Goal: Transaction & Acquisition: Book appointment/travel/reservation

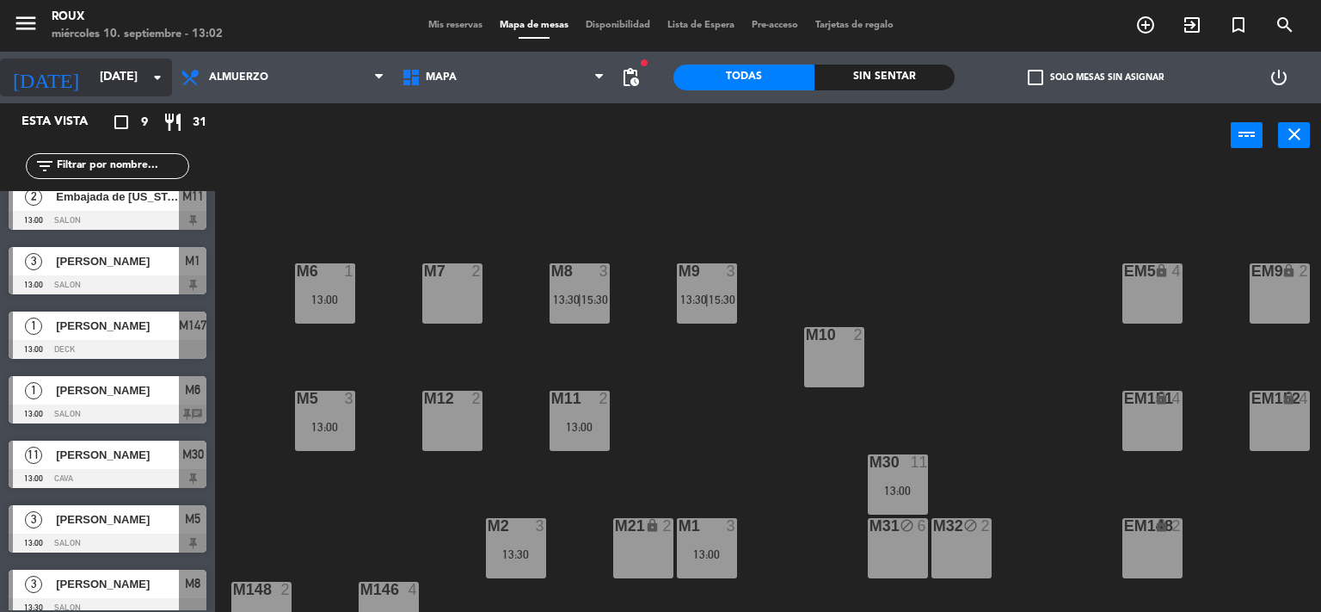
click at [102, 68] on input "[DATE]" at bounding box center [172, 77] width 163 height 31
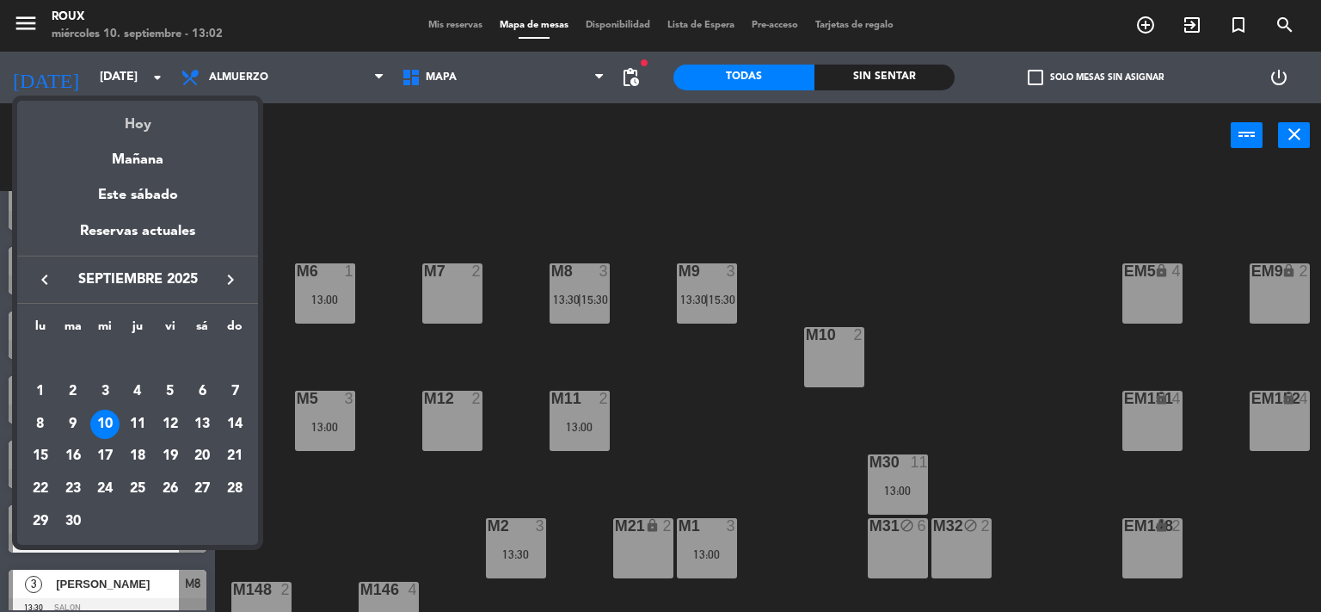
click at [144, 123] on div "Hoy" at bounding box center [137, 118] width 241 height 35
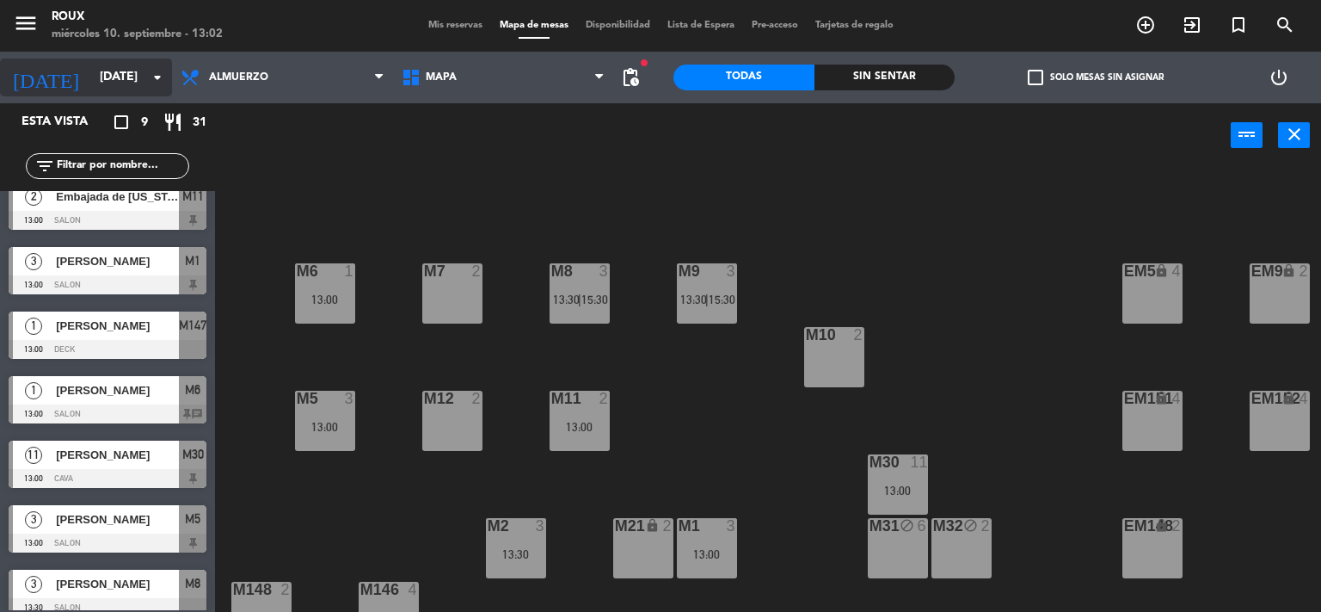
click at [111, 68] on input "[DATE]" at bounding box center [172, 77] width 163 height 31
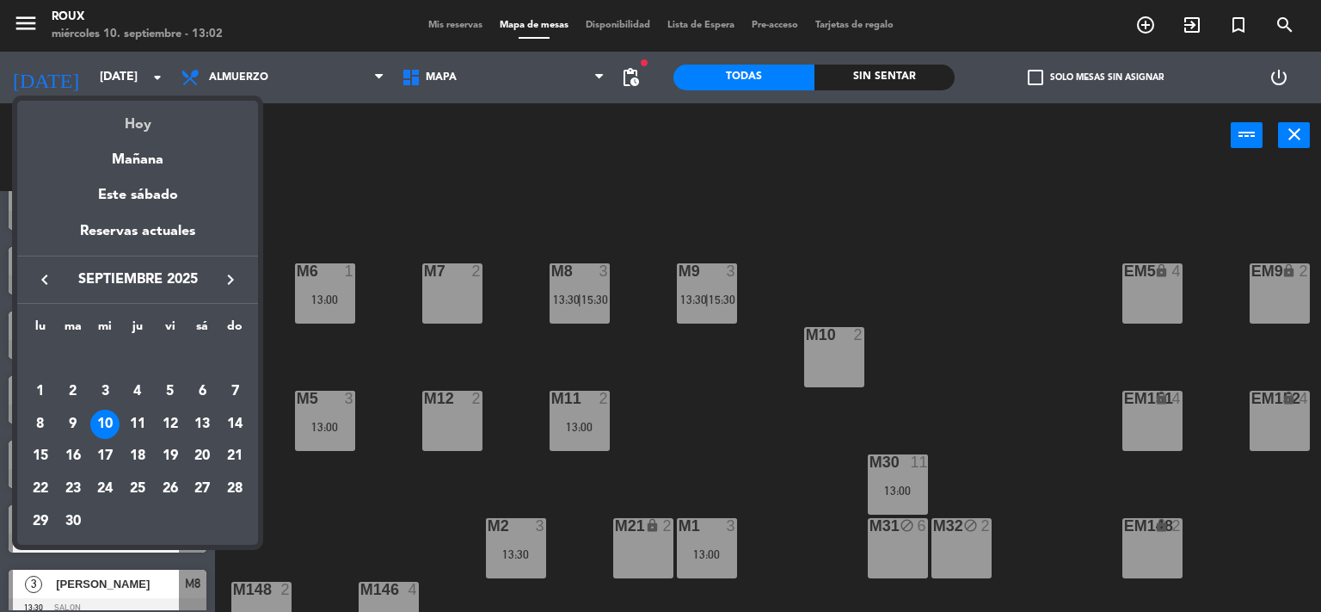
click at [148, 117] on div "Hoy" at bounding box center [137, 118] width 241 height 35
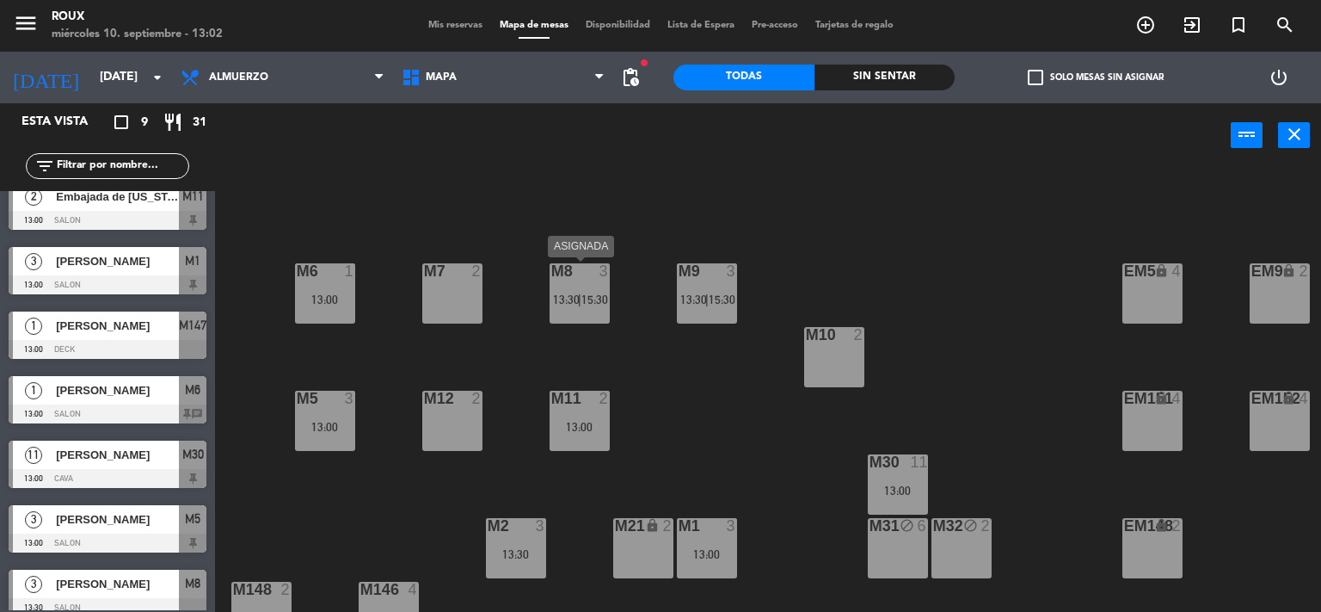
click at [589, 295] on span "15:30" at bounding box center [595, 299] width 27 height 14
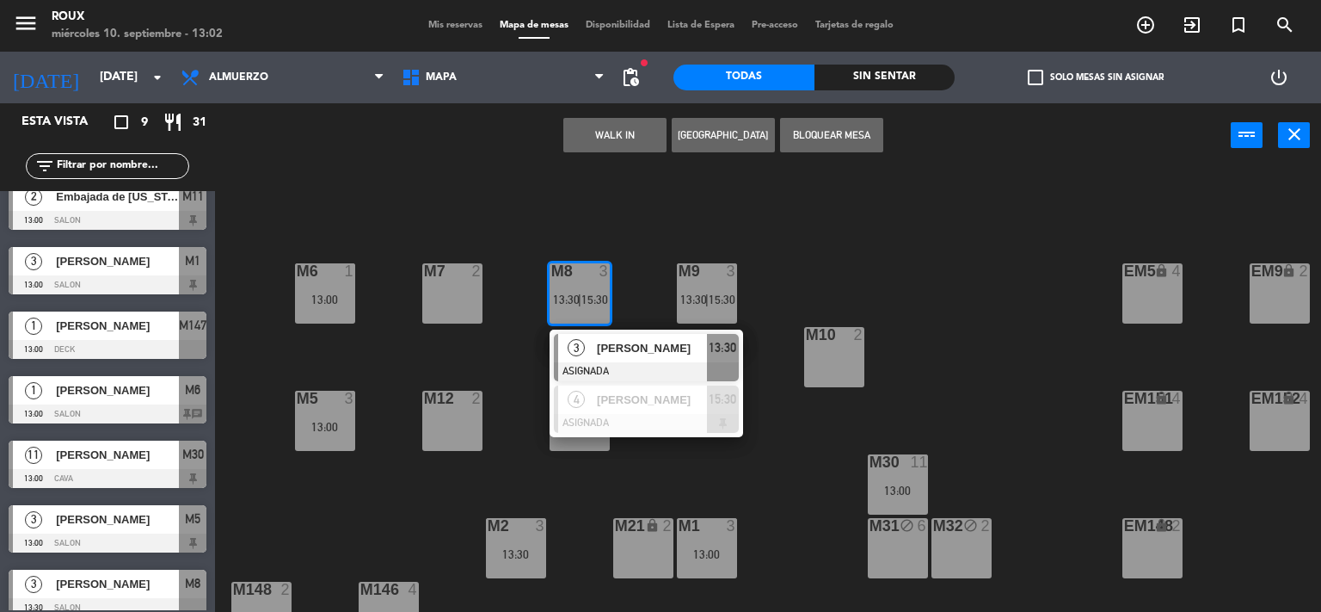
click at [762, 446] on div "M6 1 13:00 M7 2 M8 3 13:30 | 15:30 3 [PERSON_NAME] ASIGNADA 13:30 4 [PERSON_NAM…" at bounding box center [774, 391] width 1093 height 444
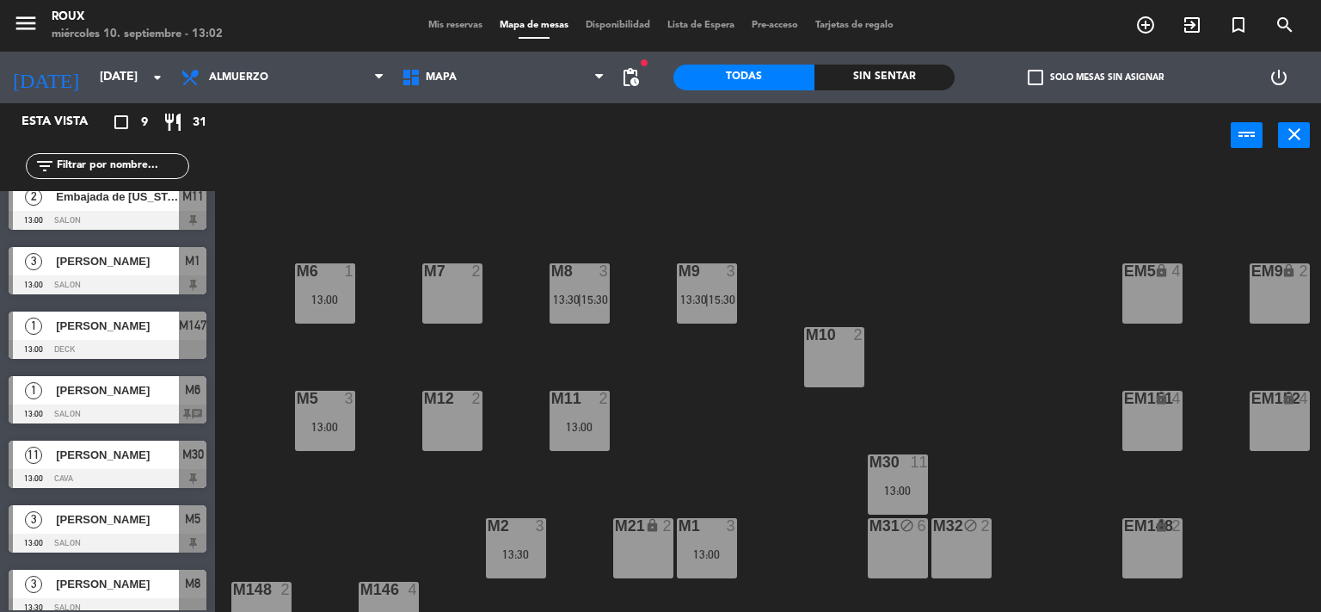
click at [559, 292] on span "13:30" at bounding box center [566, 299] width 27 height 14
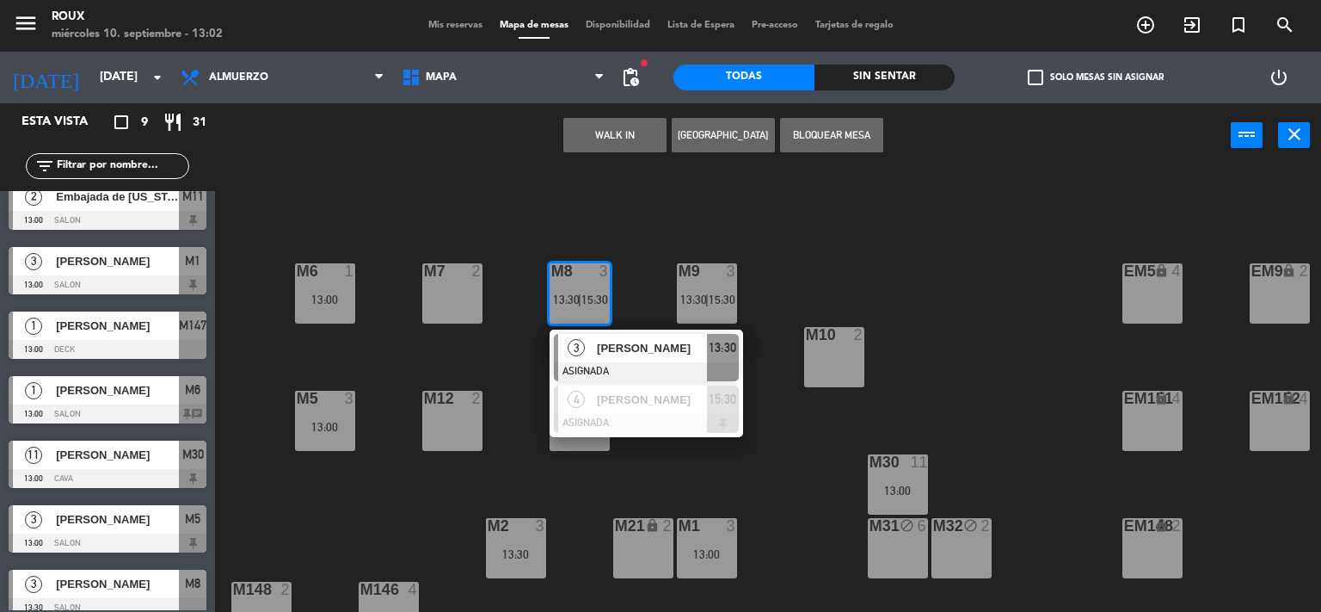
click at [650, 280] on div "M6 1 13:00 M7 2 M8 3 13:30 | 15:30 3 [PERSON_NAME] ASIGNADA 13:30 4 [PERSON_NAM…" at bounding box center [774, 391] width 1093 height 444
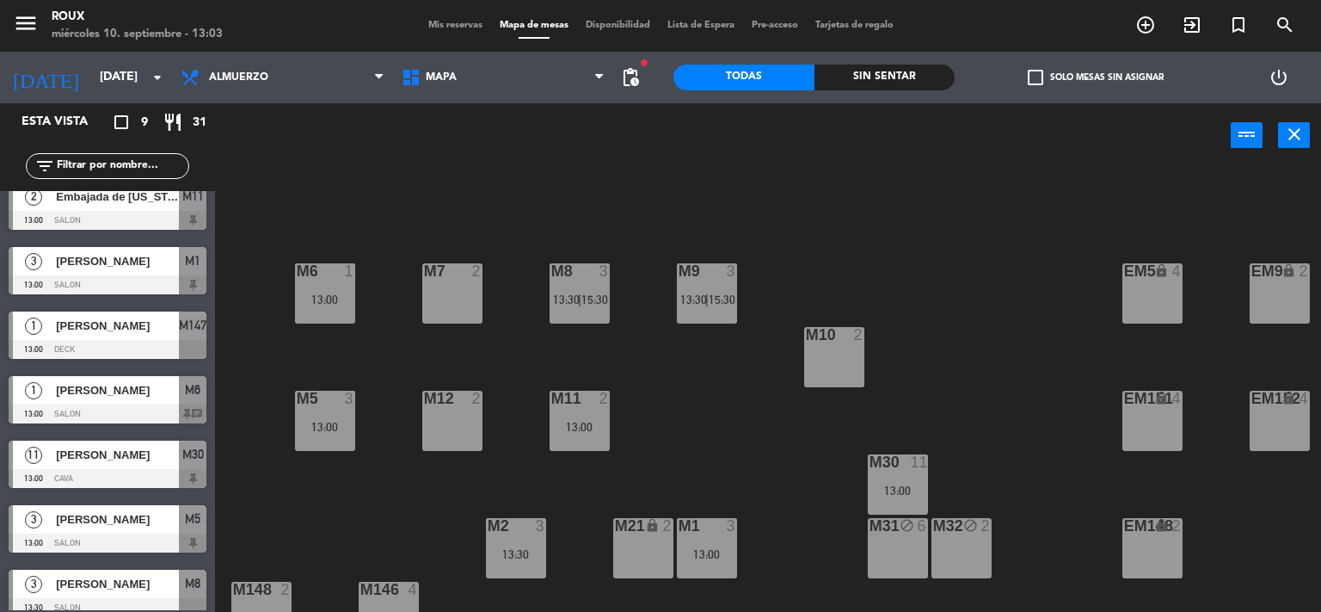
click at [354, 200] on div "M6 1 13:00 M7 2 M8 3 13:30 | 15:30 M9 3 13:30 | 15:30 EM9 lock 2 EM5 lock 4 EM1…" at bounding box center [774, 391] width 1093 height 444
click at [721, 304] on span "15:30" at bounding box center [722, 299] width 27 height 14
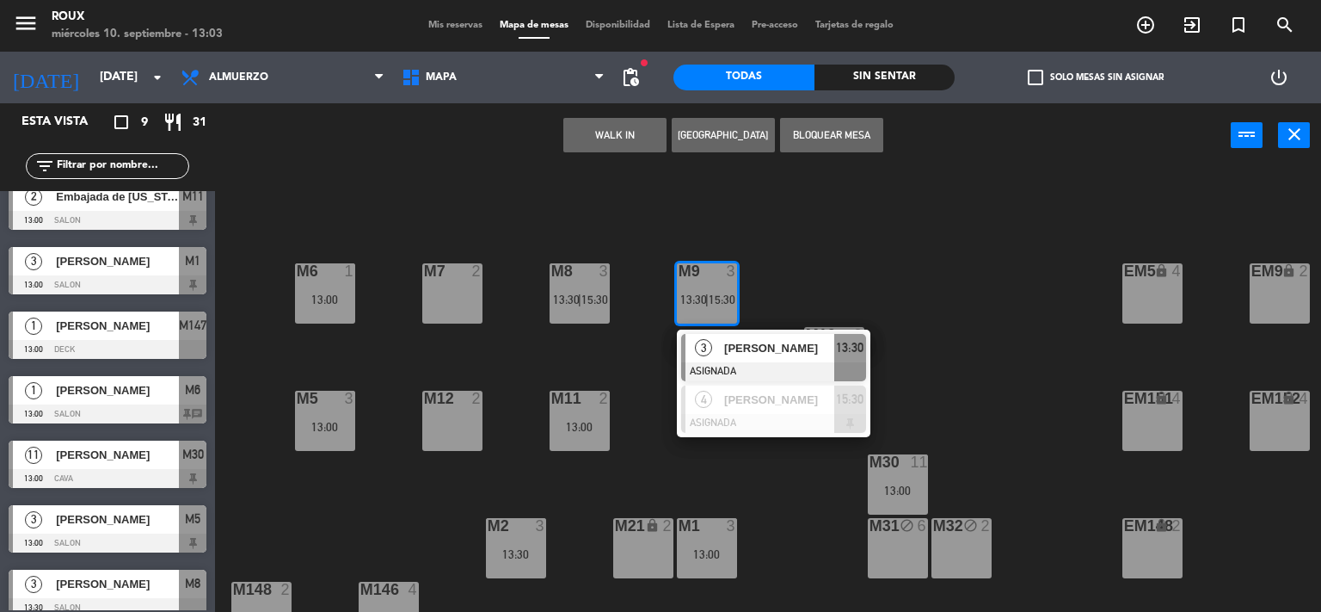
click at [760, 277] on div "M6 1 13:00 M7 2 M8 3 13:30 | 15:30 M9 3 13:30 | 15:30 3 [PERSON_NAME] ASIGNADA …" at bounding box center [774, 391] width 1093 height 444
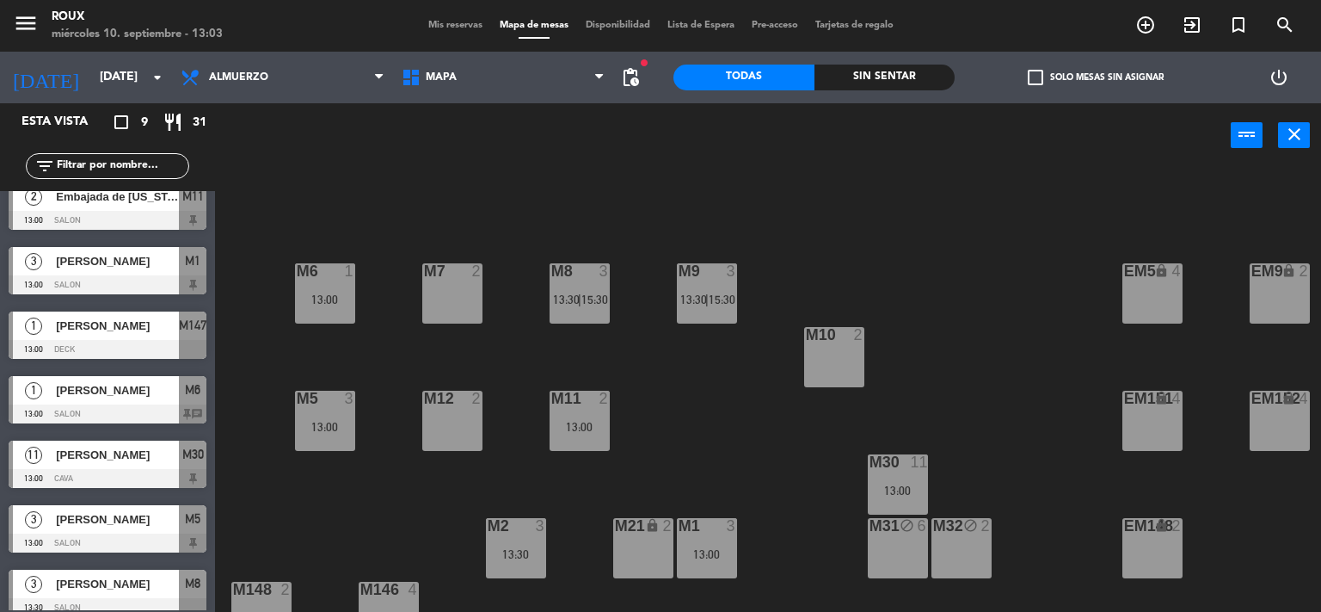
click at [712, 292] on span "15:30" at bounding box center [722, 299] width 27 height 14
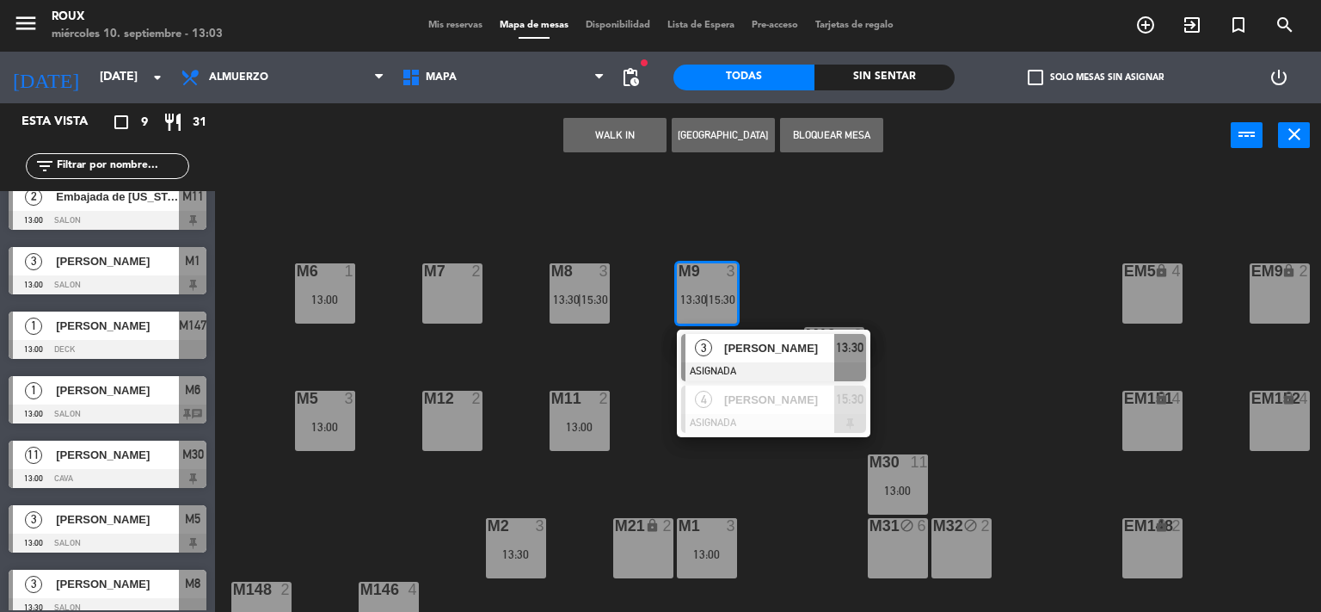
click at [723, 348] on div "[PERSON_NAME]" at bounding box center [779, 348] width 112 height 28
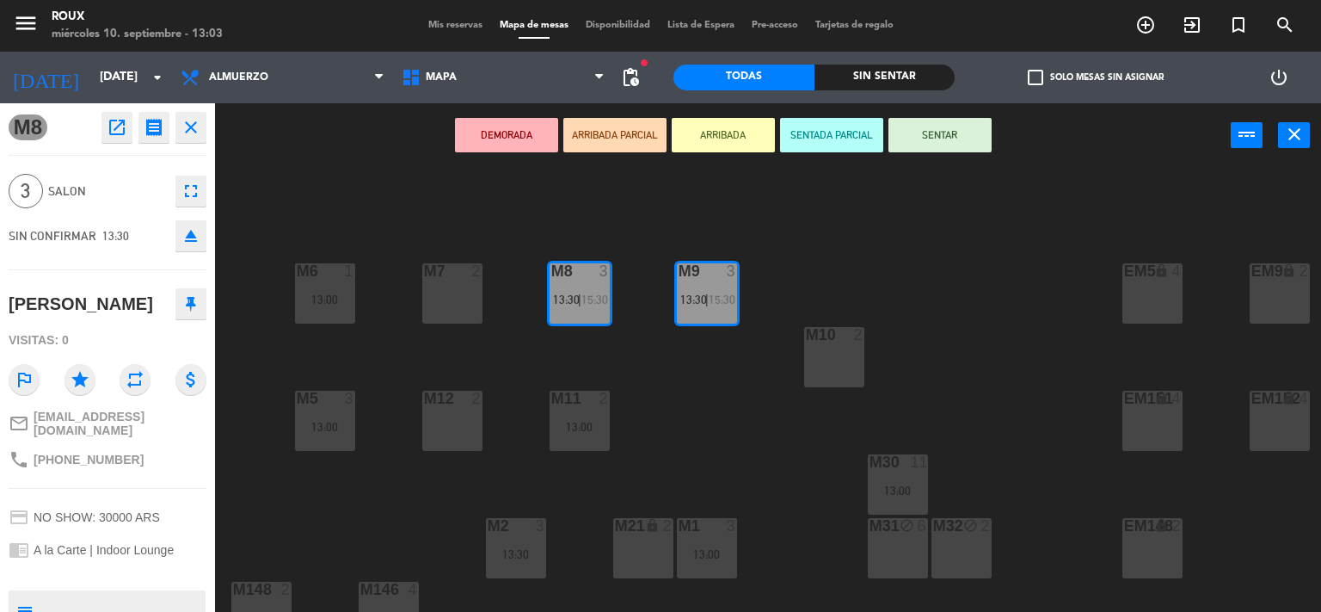
click at [365, 187] on div "M6 1 13:00 M7 2 M8 3 13:30 | 15:30 M9 3 13:30 | 15:30 EM9 lock 2 EM5 lock 4 EM1…" at bounding box center [774, 391] width 1093 height 444
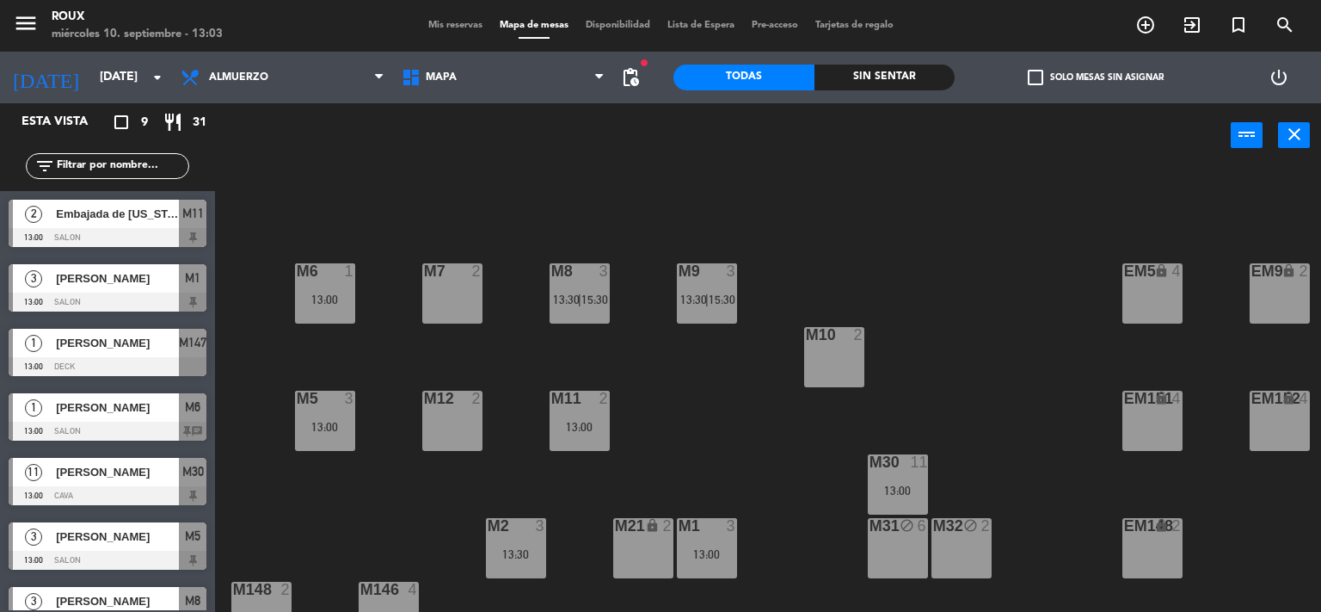
scroll to position [17, 0]
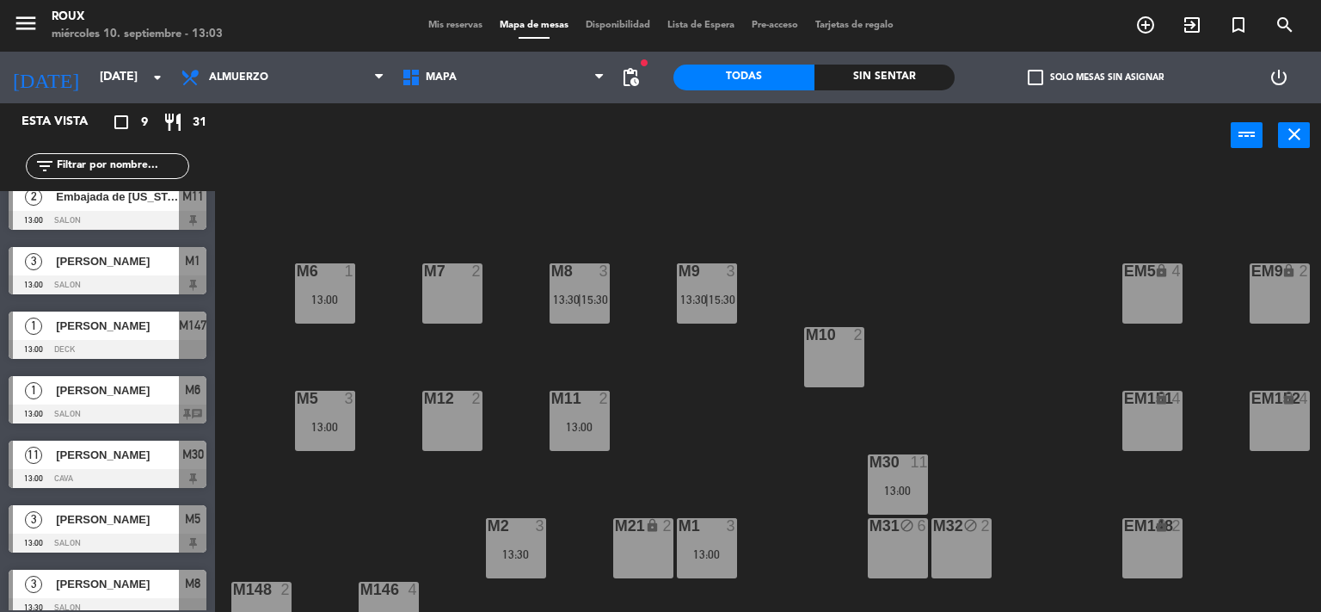
click at [454, 25] on span "Mis reservas" at bounding box center [455, 25] width 71 height 9
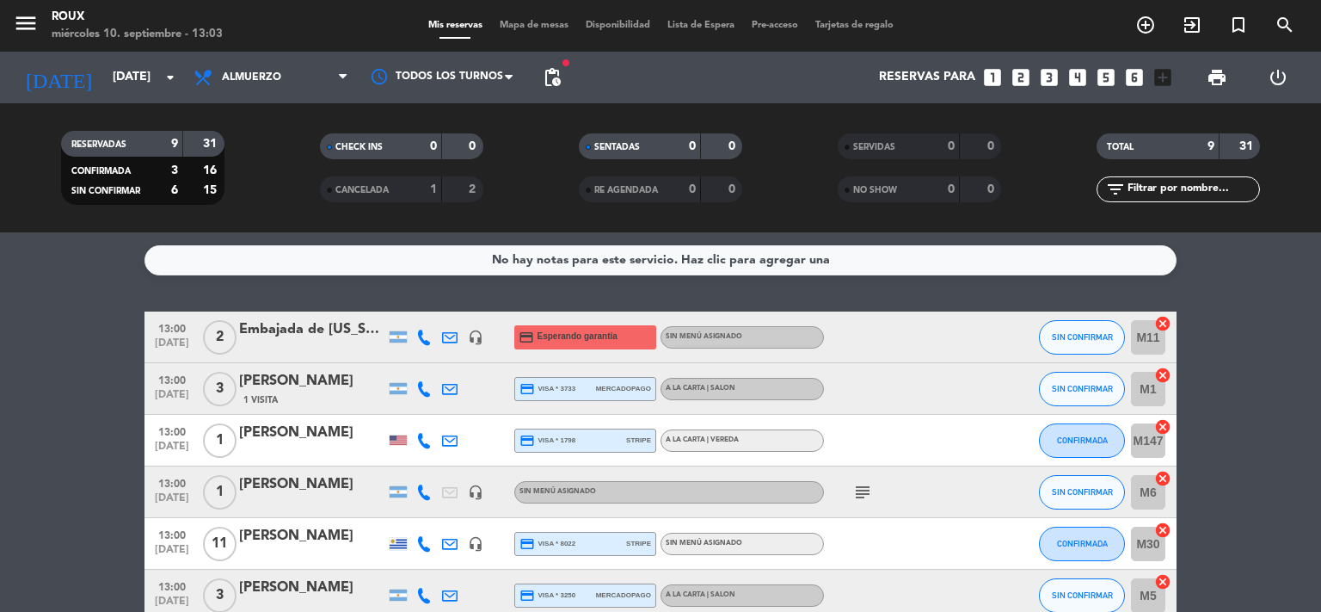
scroll to position [229, 0]
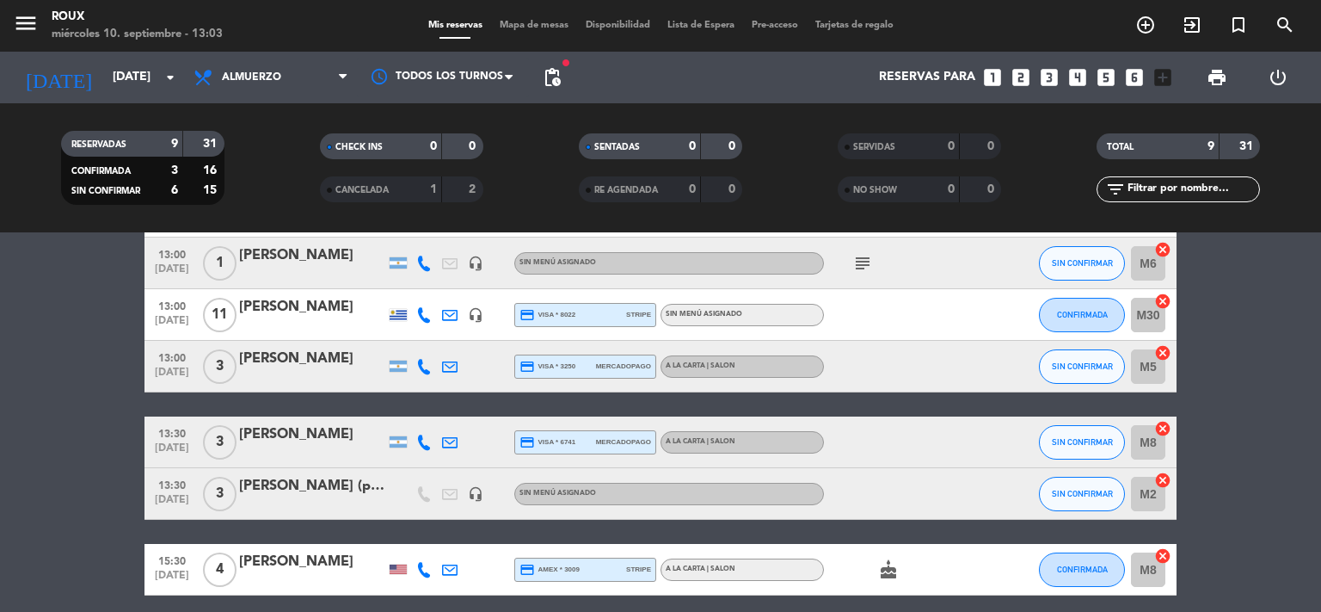
click at [330, 434] on div "[PERSON_NAME]" at bounding box center [312, 434] width 146 height 22
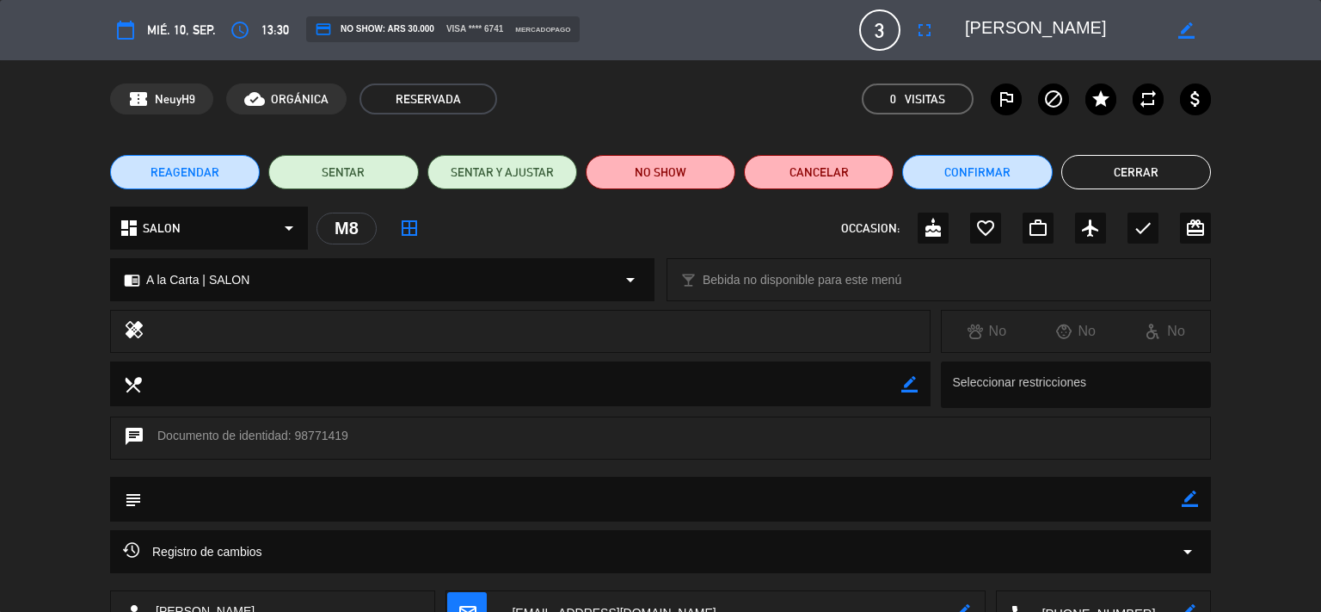
click at [1187, 551] on icon "arrow_drop_down" at bounding box center [1188, 551] width 21 height 21
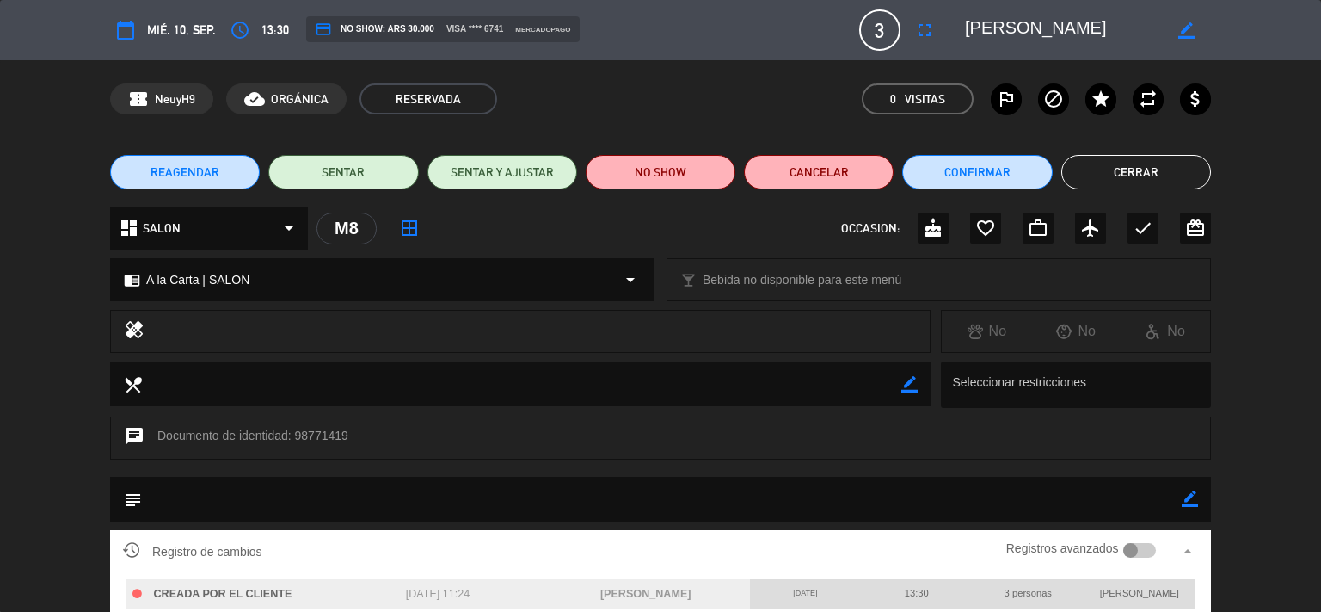
scroll to position [169, 0]
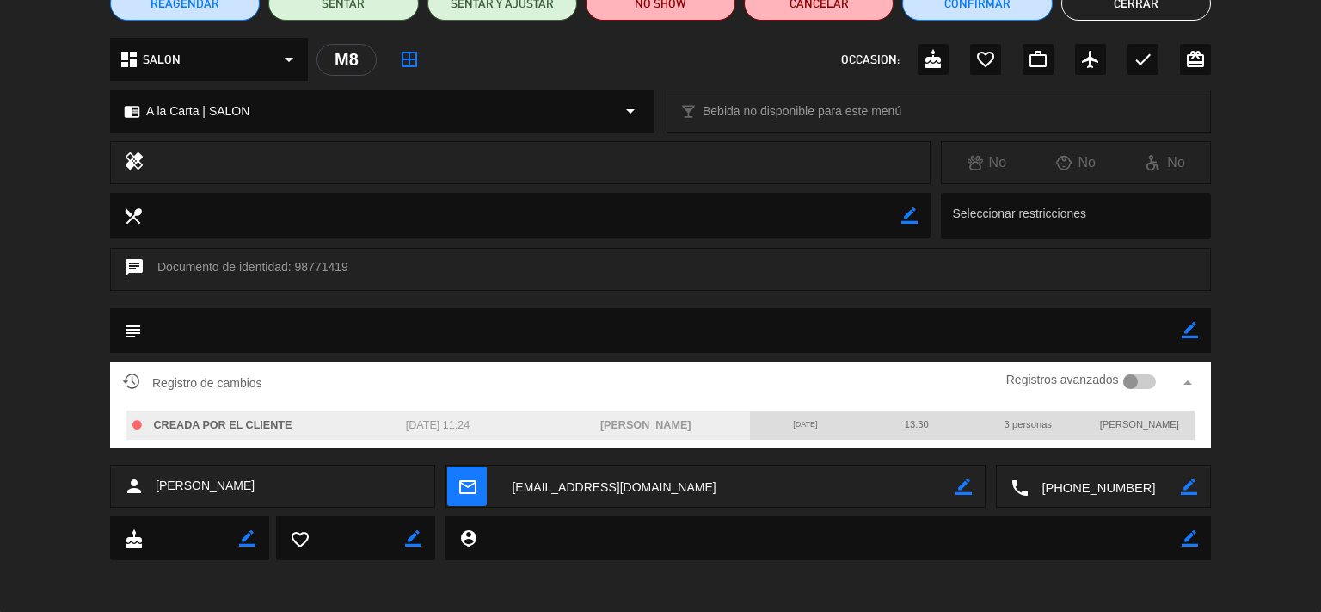
click at [1280, 432] on div "Registro de cambios Registros avanzados arrow_drop_up CREADA POR EL CLIENTE [DA…" at bounding box center [660, 412] width 1321 height 103
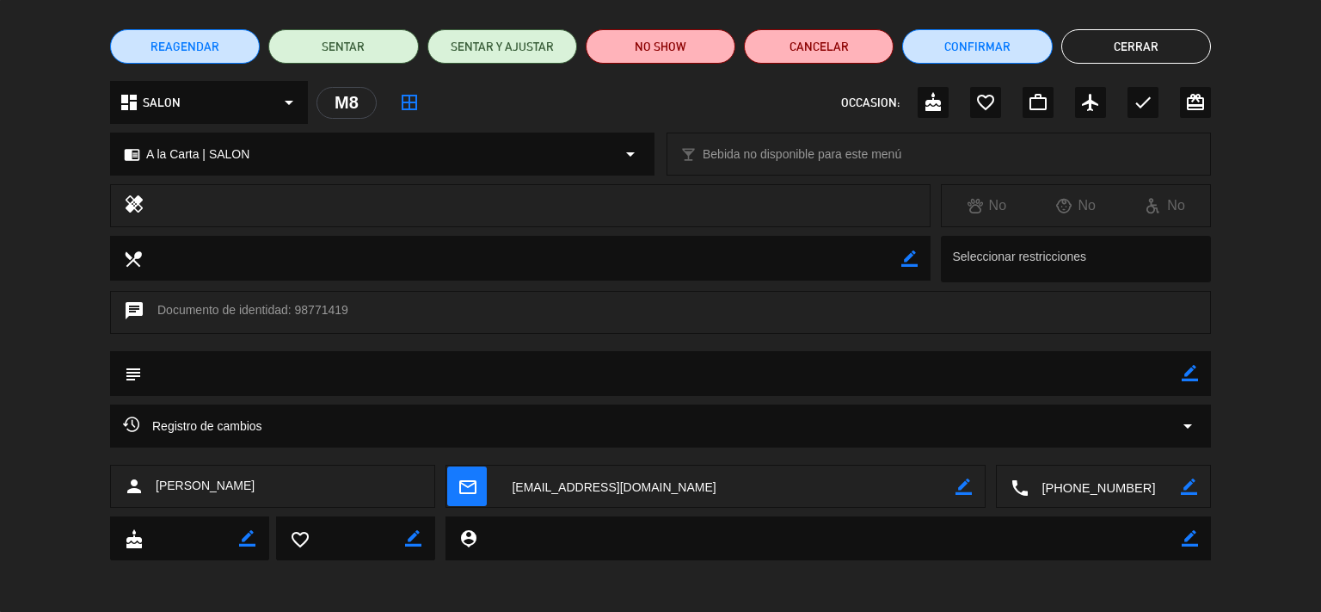
scroll to position [125, 0]
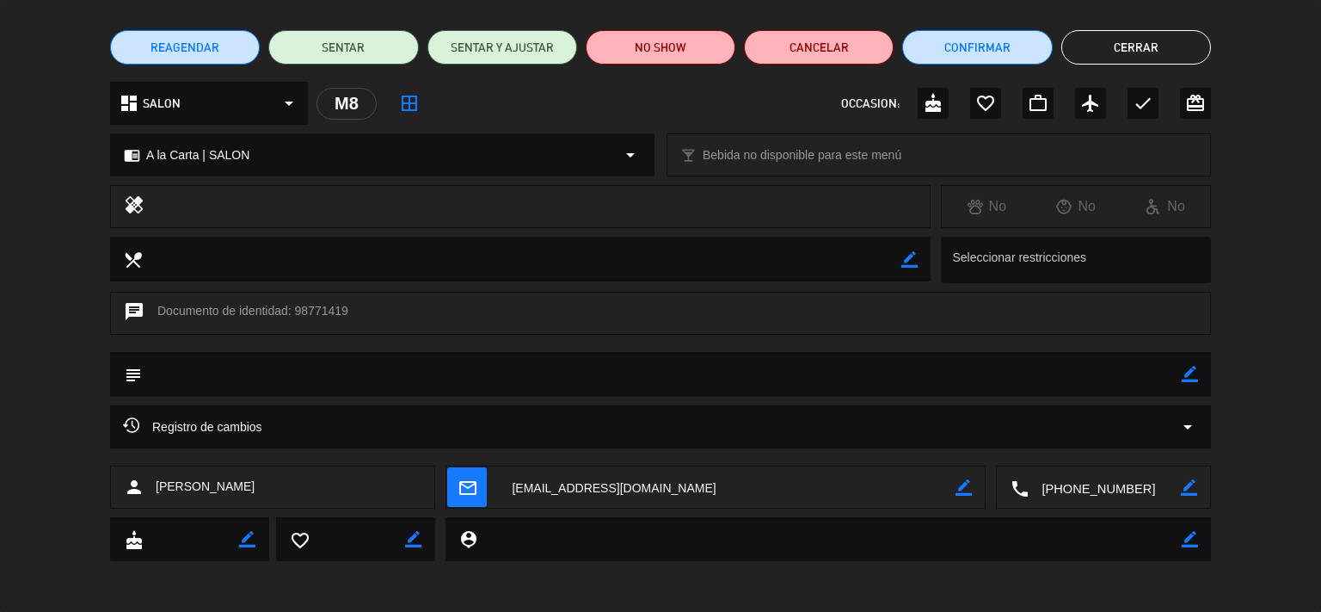
click at [1140, 58] on button "Cerrar" at bounding box center [1137, 47] width 150 height 34
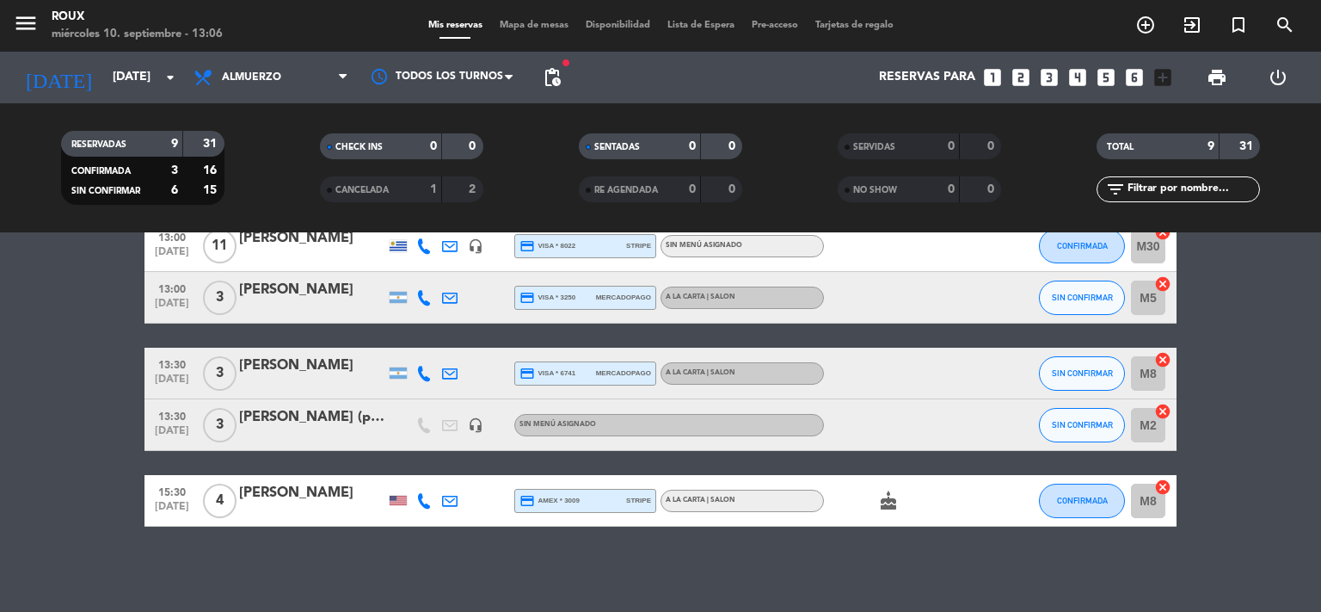
scroll to position [0, 0]
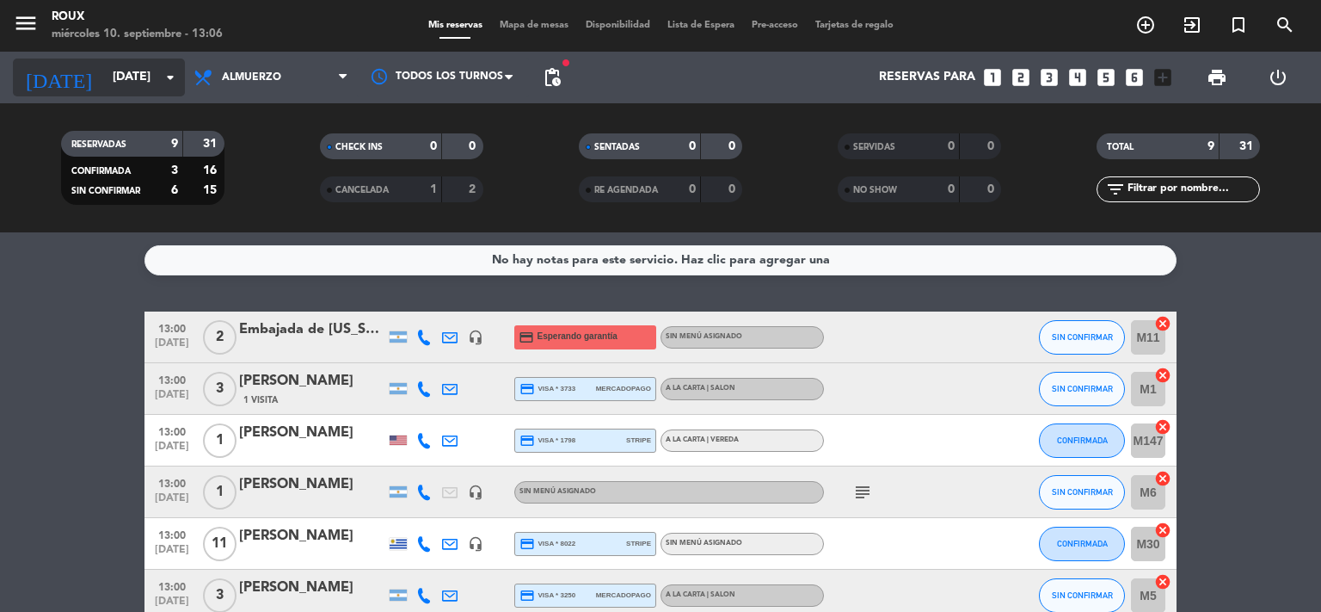
click at [104, 69] on input "[DATE]" at bounding box center [185, 77] width 163 height 31
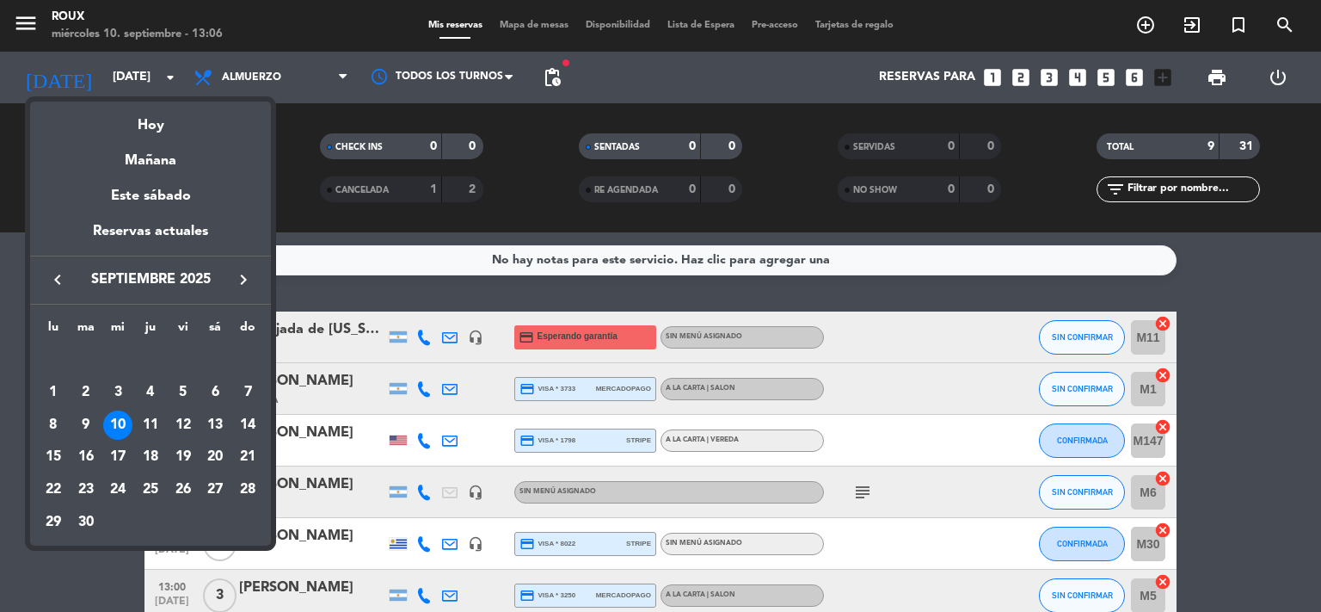
click at [245, 279] on icon "keyboard_arrow_right" at bounding box center [243, 279] width 21 height 21
click at [148, 394] on div "2" at bounding box center [150, 392] width 29 height 29
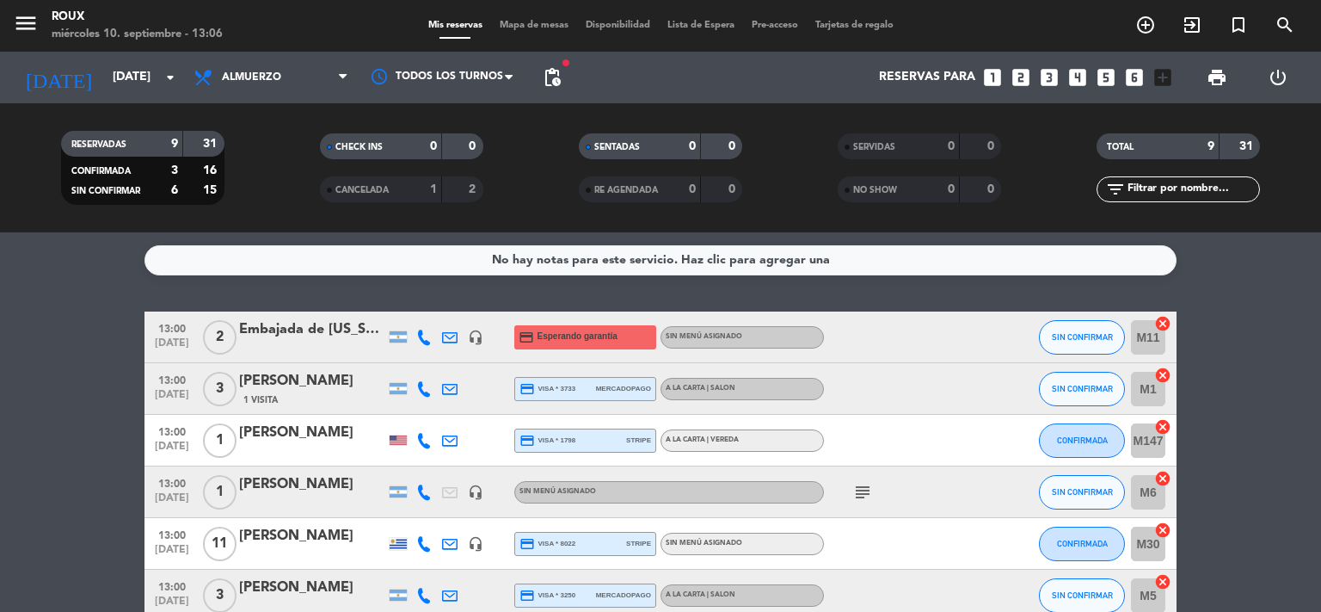
type input "[DEMOGRAPHIC_DATA][DATE]"
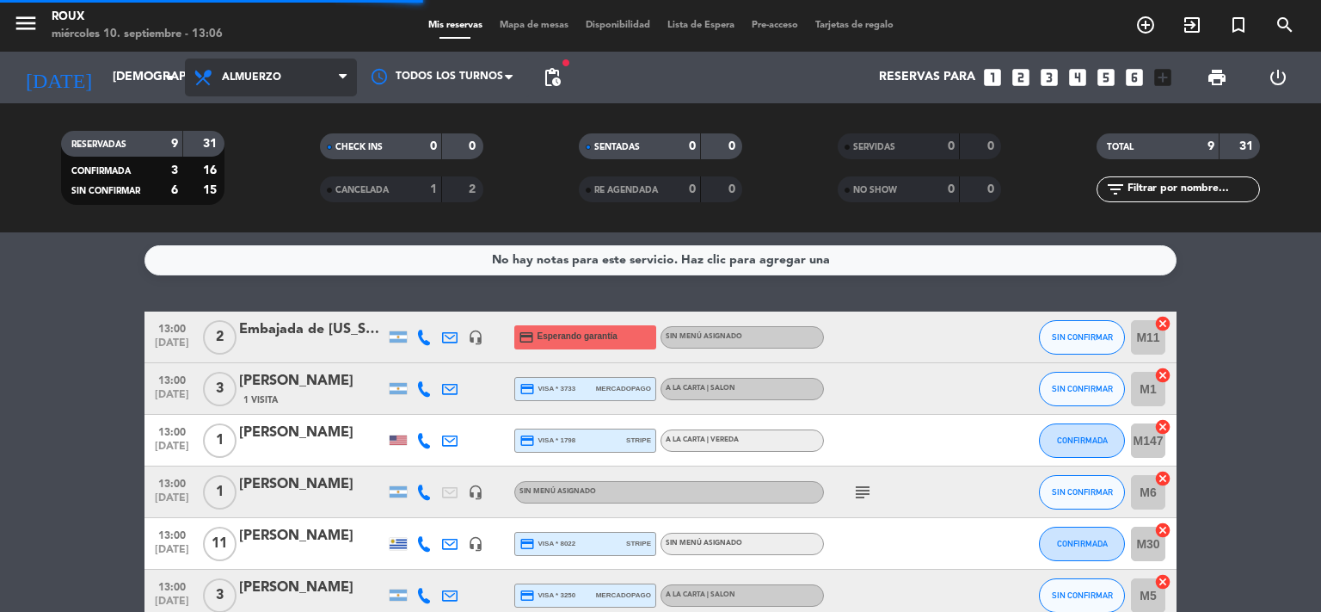
click at [287, 71] on span "Almuerzo" at bounding box center [271, 77] width 172 height 38
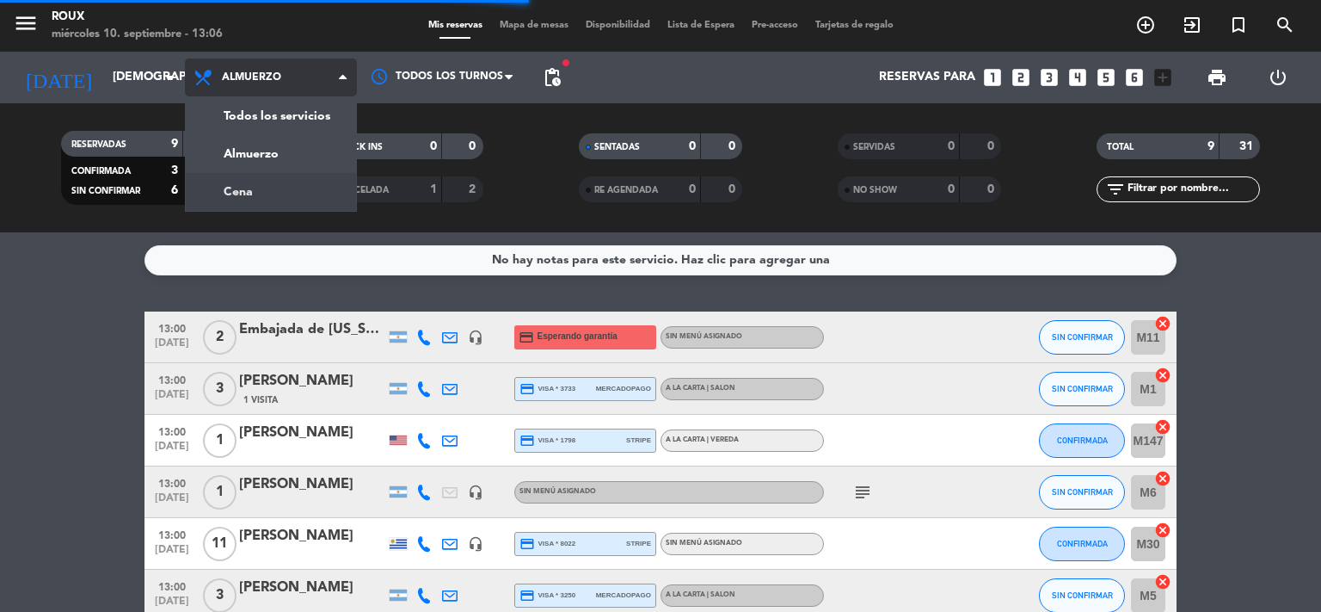
click at [274, 188] on div "menu [PERSON_NAME] [DATE] 10. septiembre - 13:06 Mis reservas Mapa de mesas Dis…" at bounding box center [660, 116] width 1321 height 232
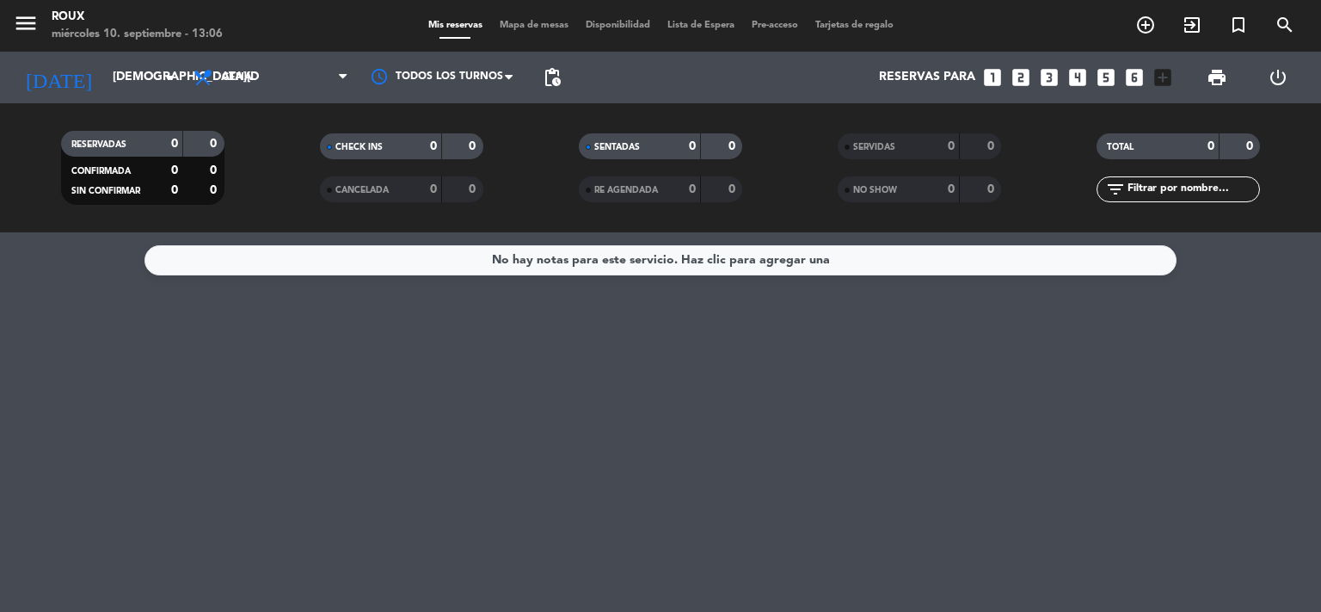
click at [530, 18] on div "Mis reservas Mapa de mesas Disponibilidad Lista de Espera Pre-acceso Tarjetas d…" at bounding box center [661, 25] width 483 height 15
click at [527, 24] on span "Mapa de mesas" at bounding box center [534, 25] width 86 height 9
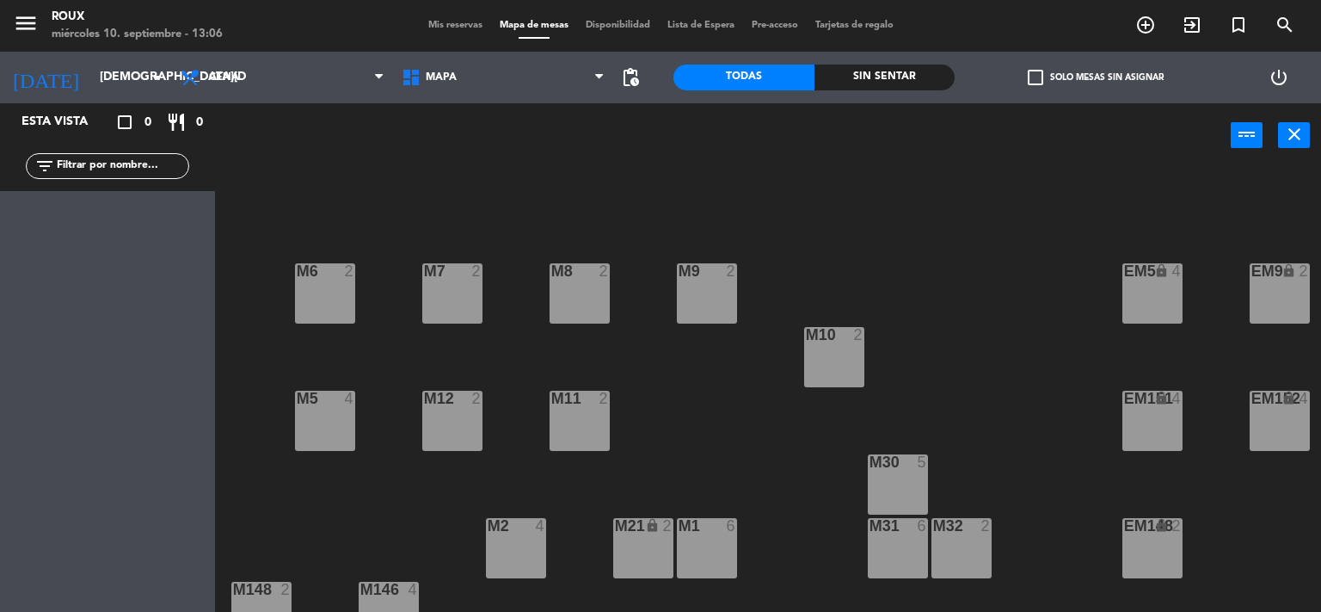
click at [901, 485] on div "M30 5" at bounding box center [898, 484] width 60 height 60
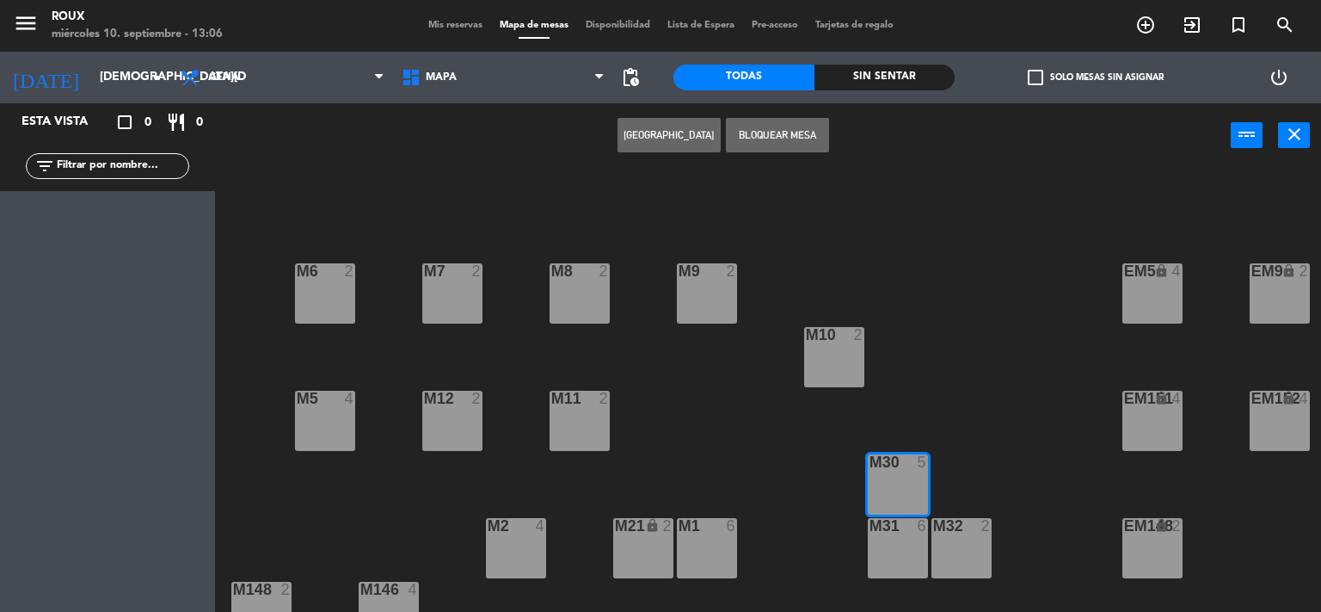
click at [914, 541] on div "M31 6" at bounding box center [898, 548] width 60 height 60
click at [668, 133] on button "[GEOGRAPHIC_DATA]" at bounding box center [669, 135] width 103 height 34
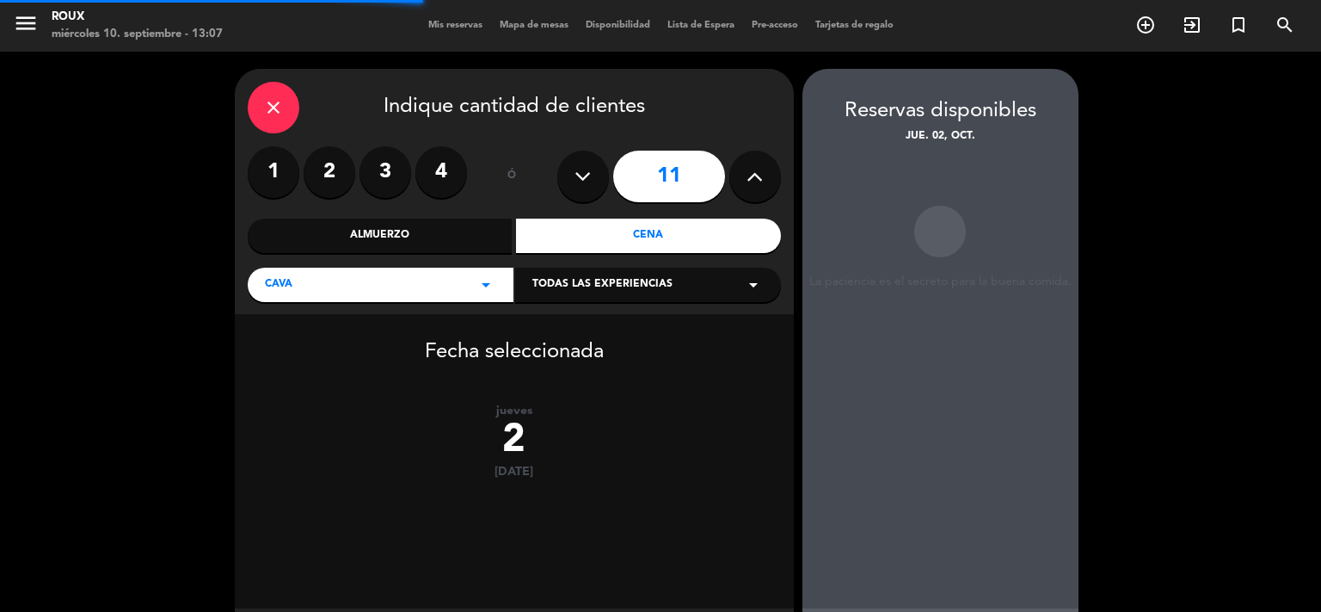
click at [586, 188] on icon at bounding box center [583, 176] width 16 height 26
type input "10"
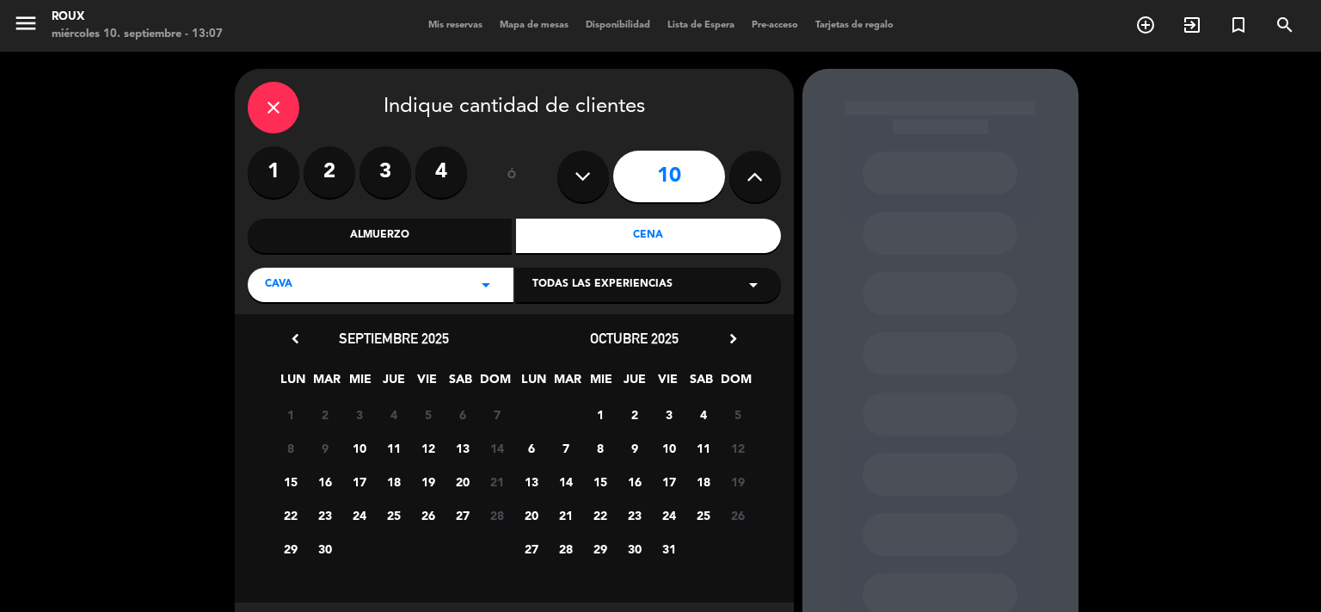
click at [633, 405] on span "2" at bounding box center [634, 414] width 28 height 28
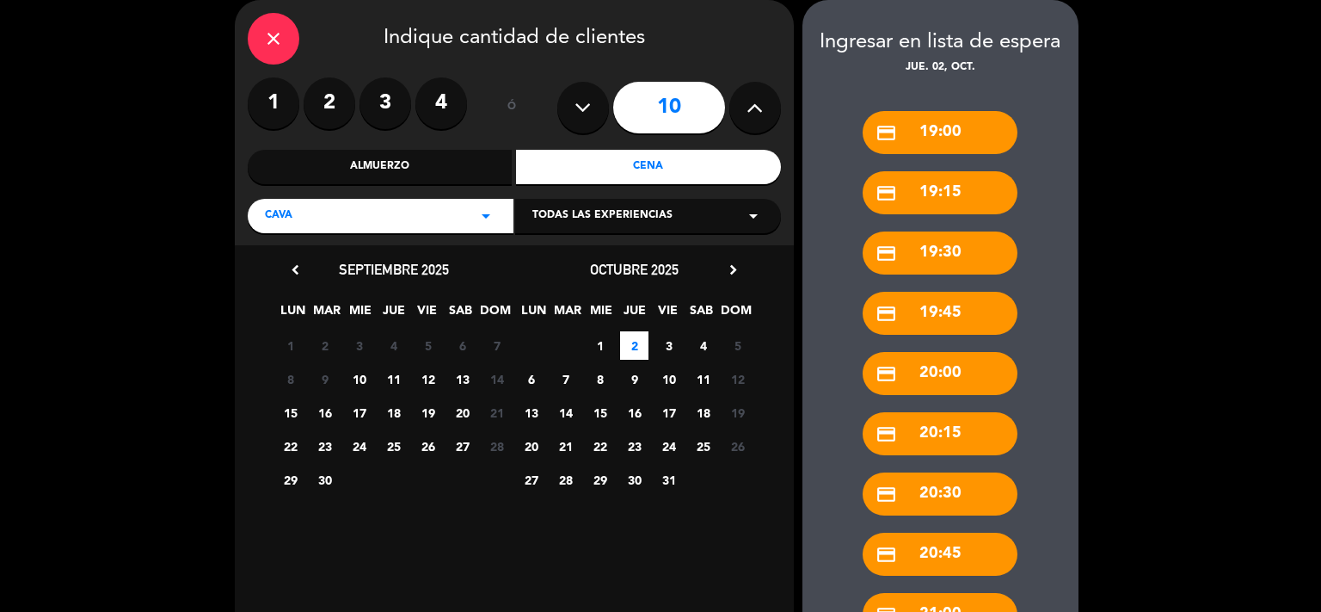
scroll to position [803, 0]
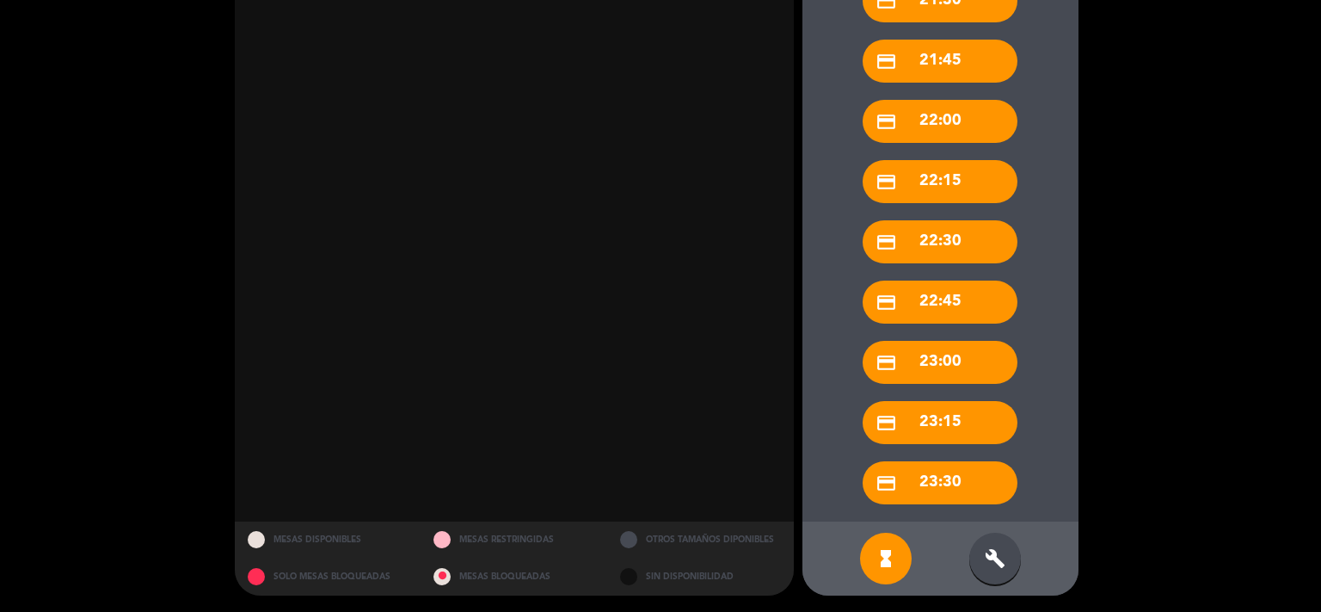
click at [1008, 546] on div "build" at bounding box center [995, 558] width 52 height 52
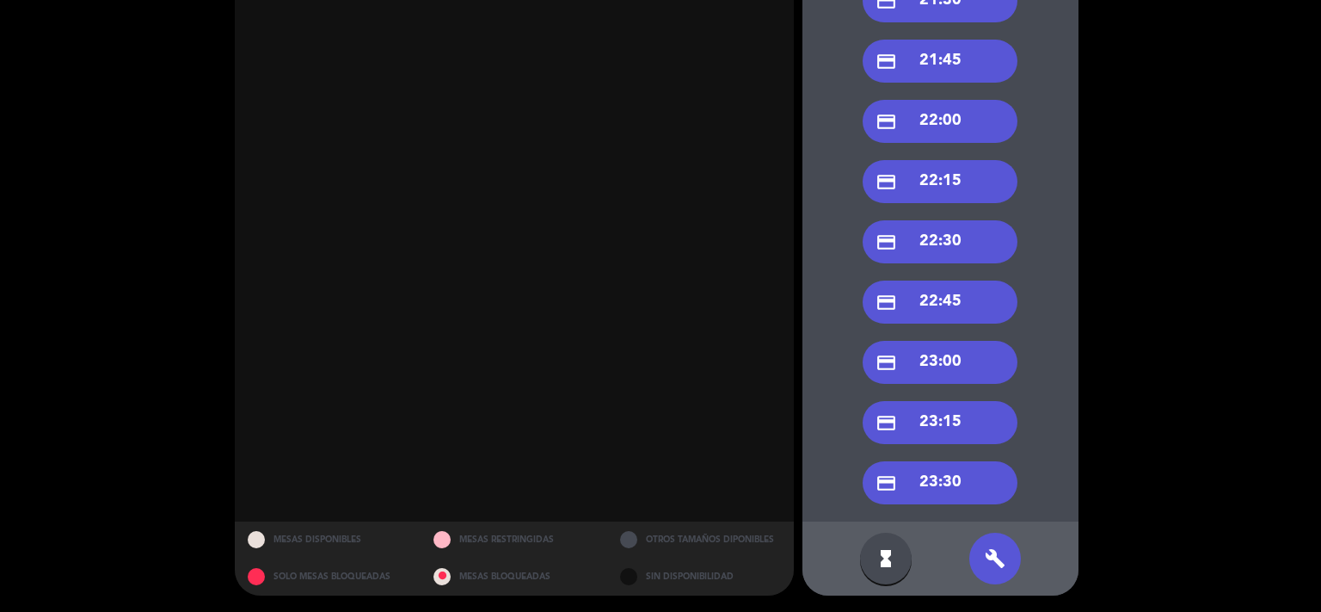
scroll to position [344, 0]
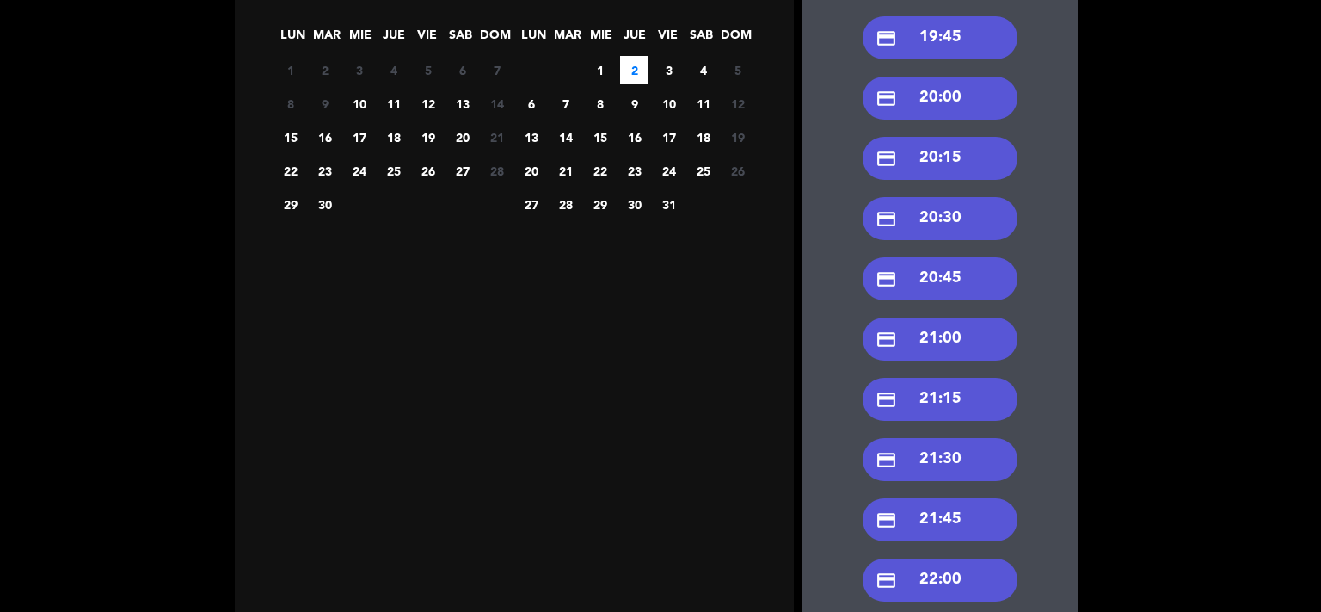
click at [947, 214] on div "credit_card 20:30" at bounding box center [940, 218] width 155 height 43
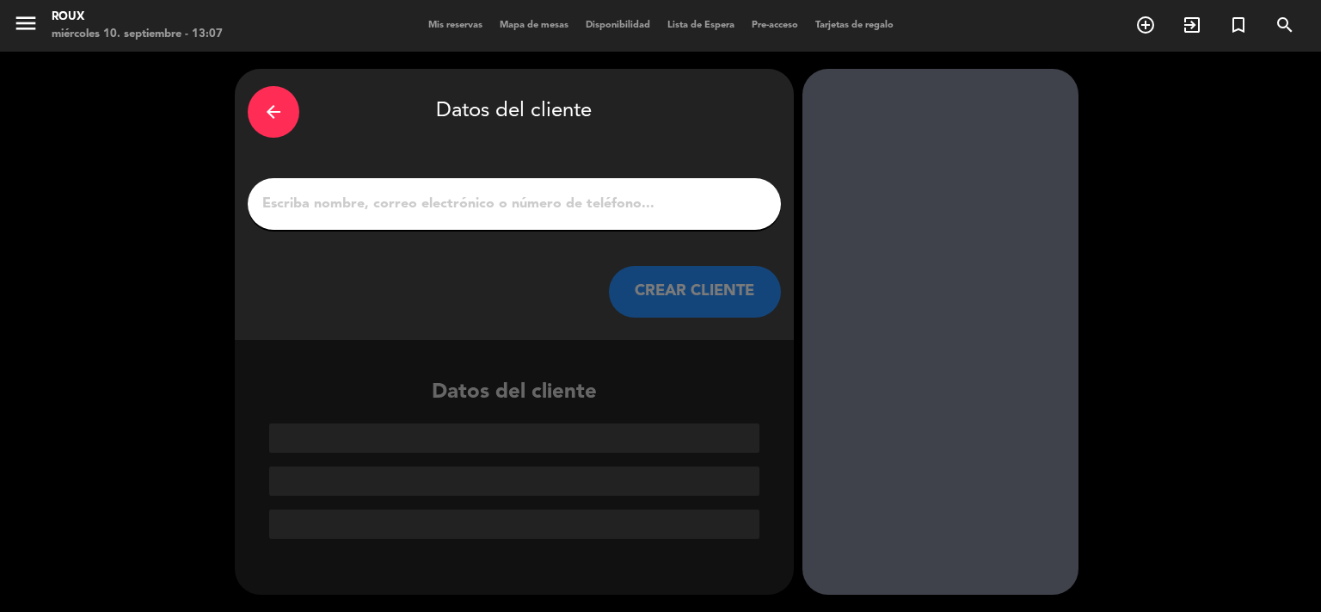
click at [372, 200] on input "1" at bounding box center [515, 204] width 508 height 24
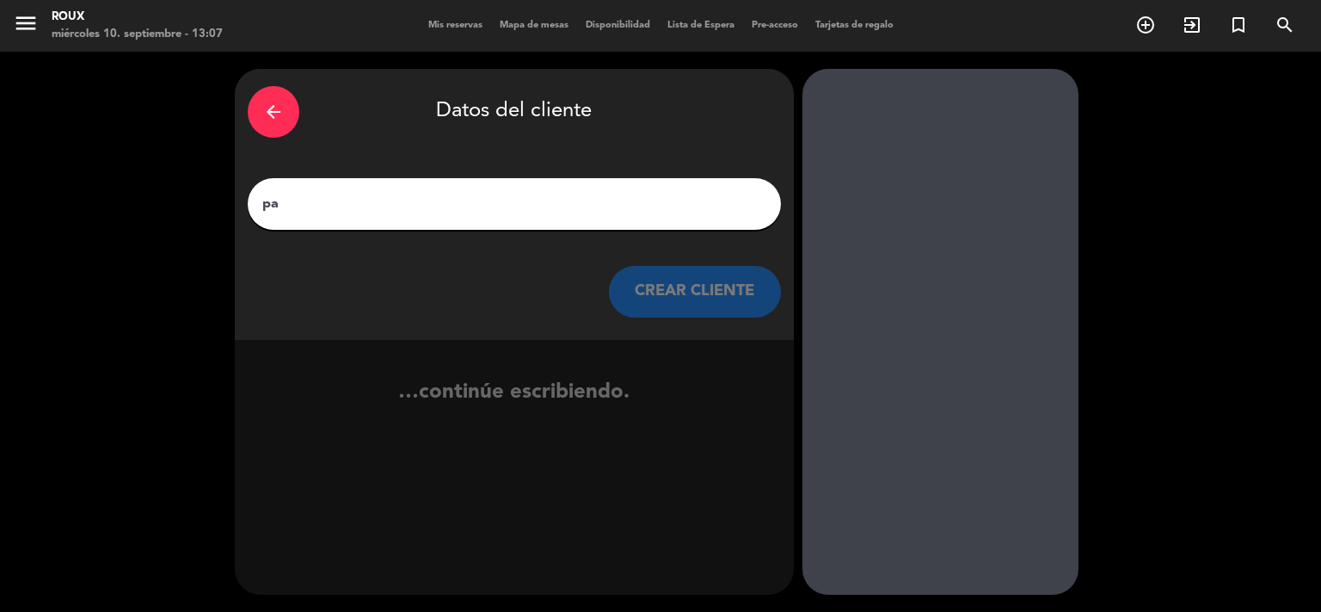
type input "p"
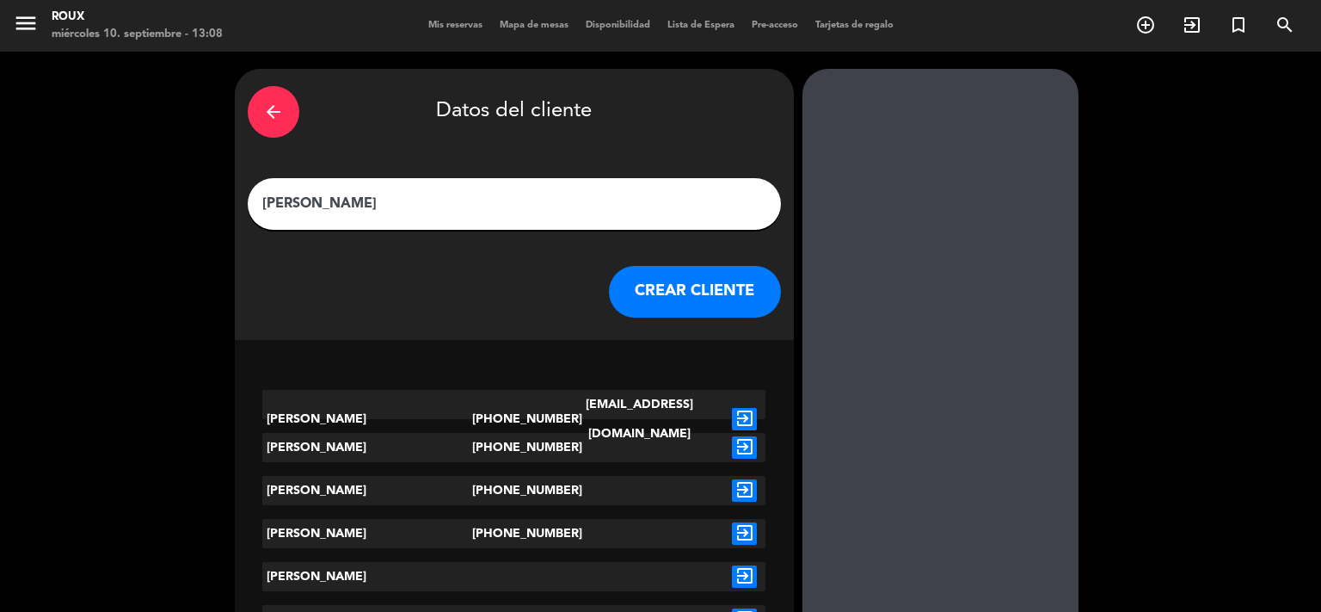
scroll to position [255, 0]
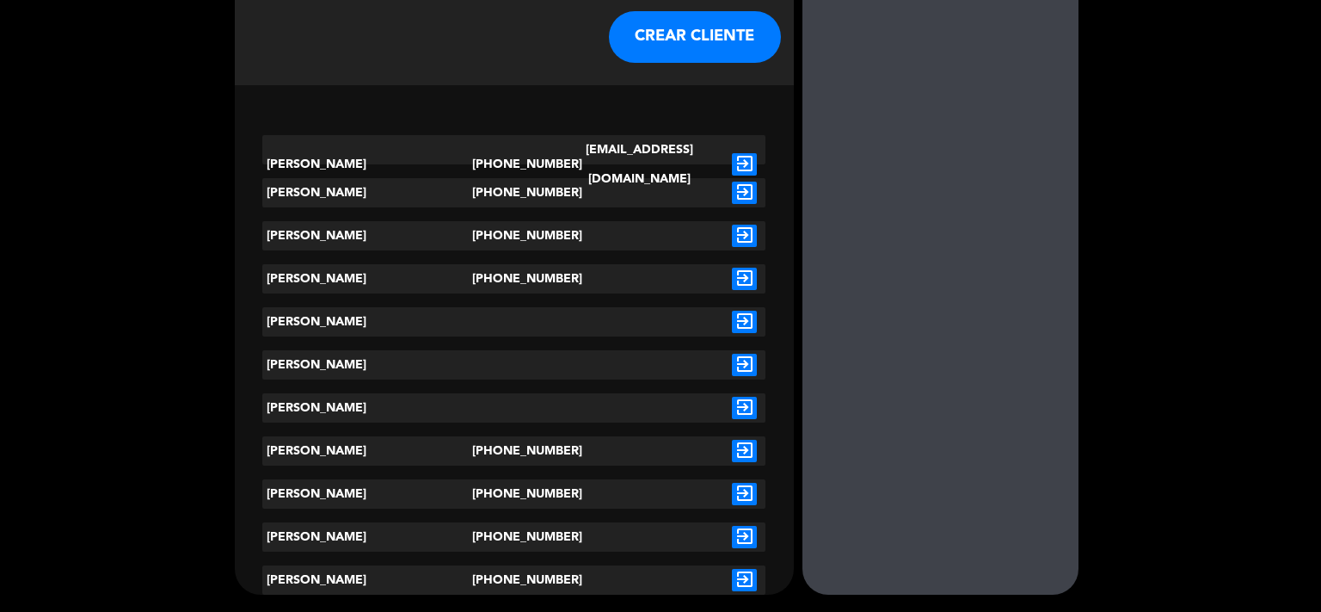
type input "[PERSON_NAME]"
click at [741, 444] on icon "exit_to_app" at bounding box center [744, 451] width 25 height 22
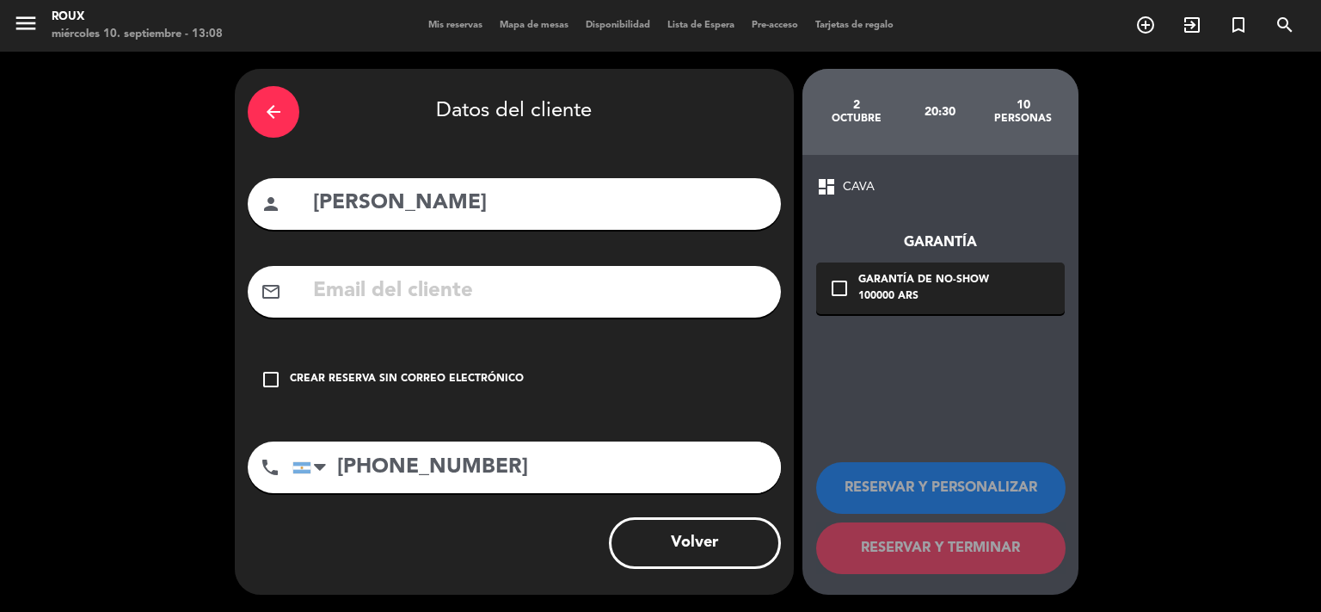
click at [272, 373] on icon "check_box_outline_blank" at bounding box center [271, 379] width 21 height 21
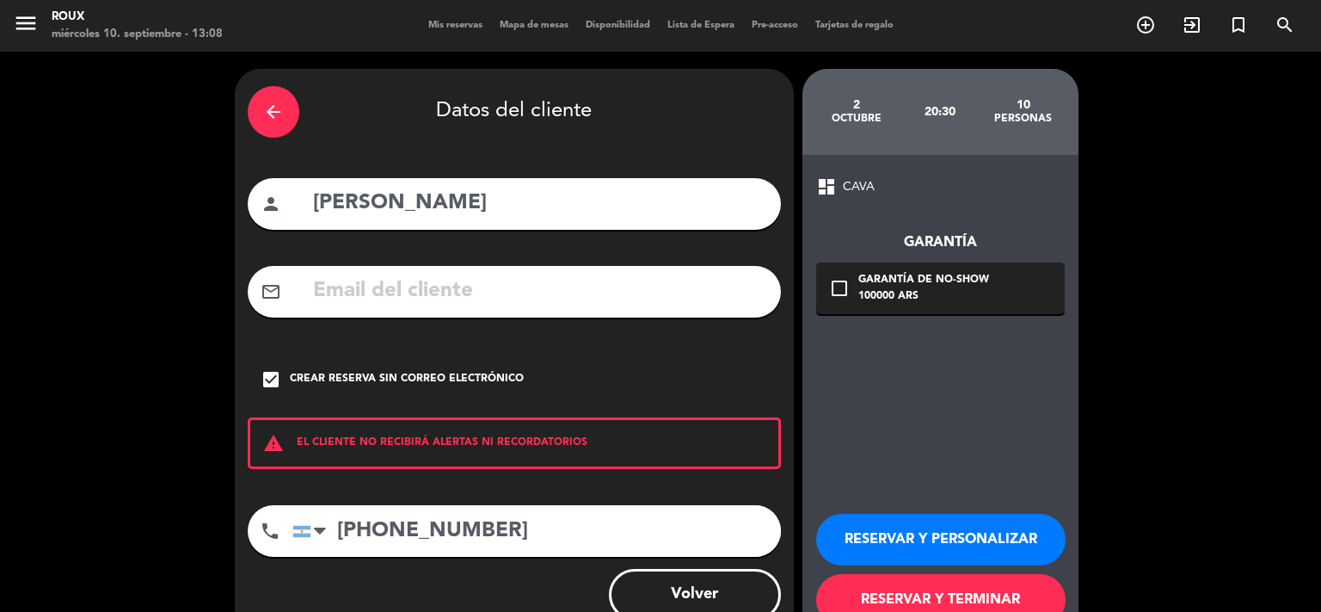
click at [1014, 598] on button "RESERVAR Y TERMINAR" at bounding box center [940, 600] width 249 height 52
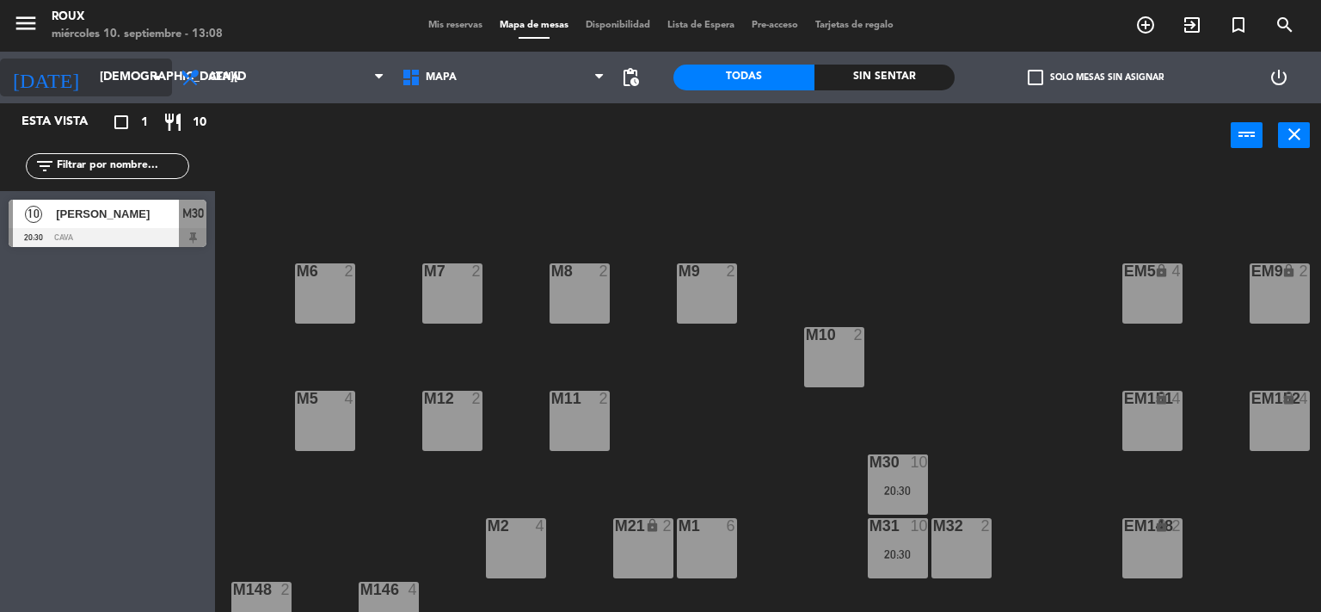
click at [100, 71] on input "[DEMOGRAPHIC_DATA][DATE]" at bounding box center [172, 77] width 163 height 31
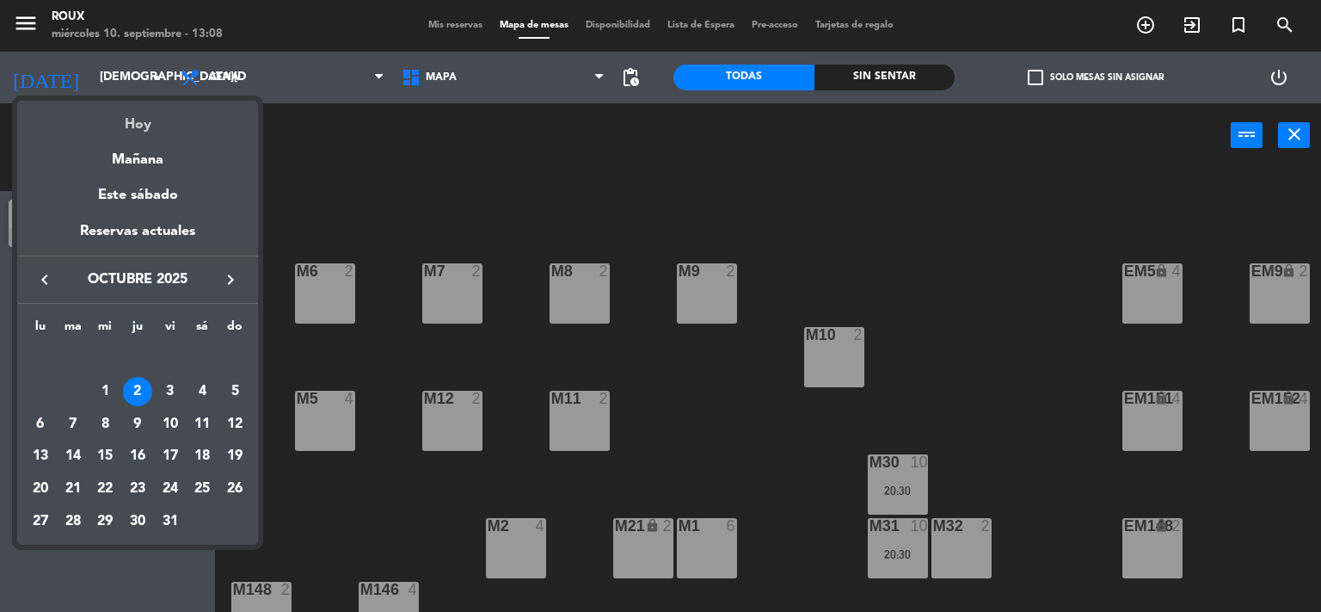
click at [127, 126] on div "Hoy" at bounding box center [137, 118] width 241 height 35
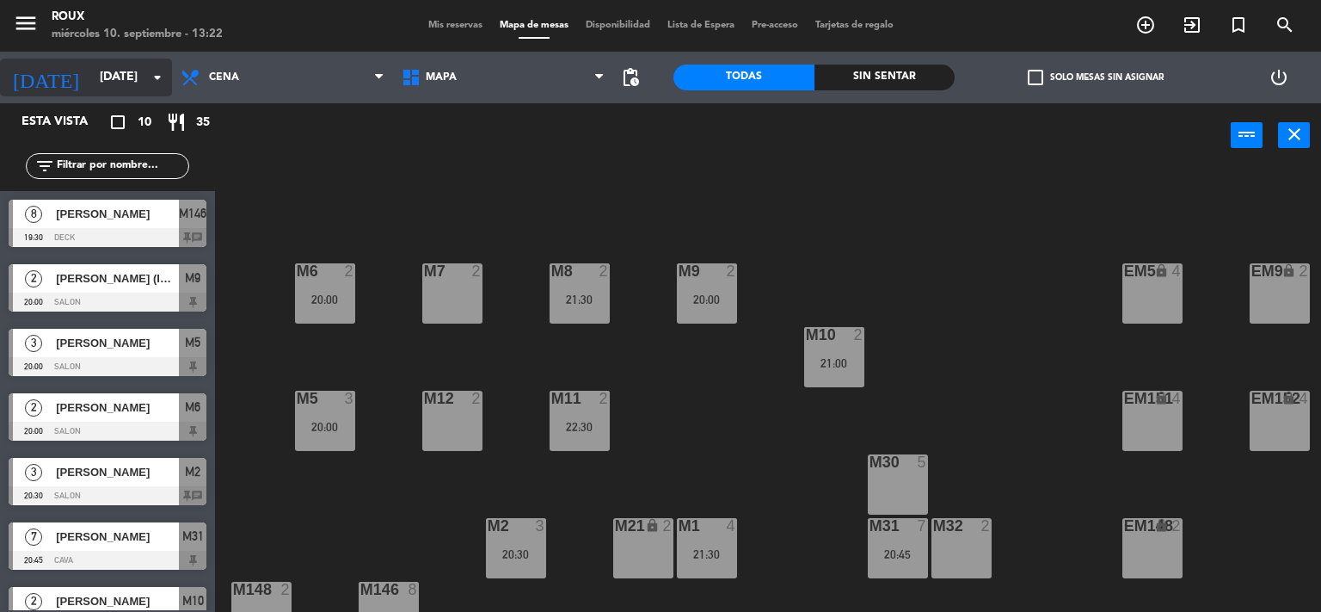
click at [109, 92] on input "[DATE]" at bounding box center [172, 77] width 163 height 31
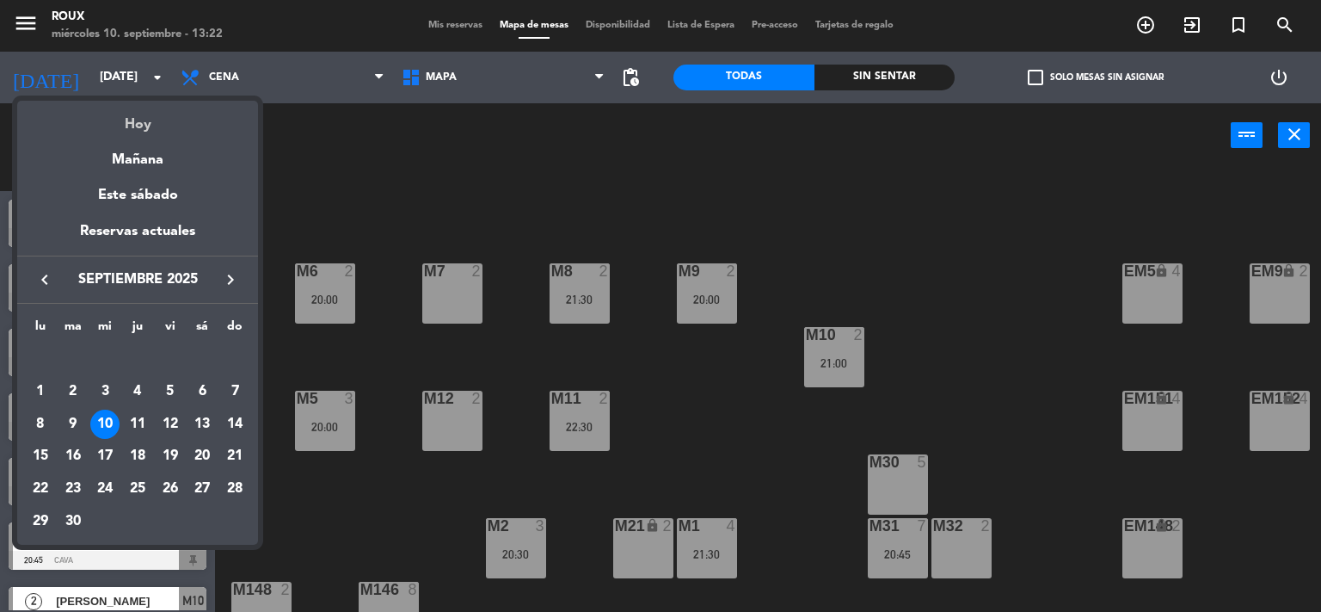
click at [144, 126] on div "Hoy" at bounding box center [137, 118] width 241 height 35
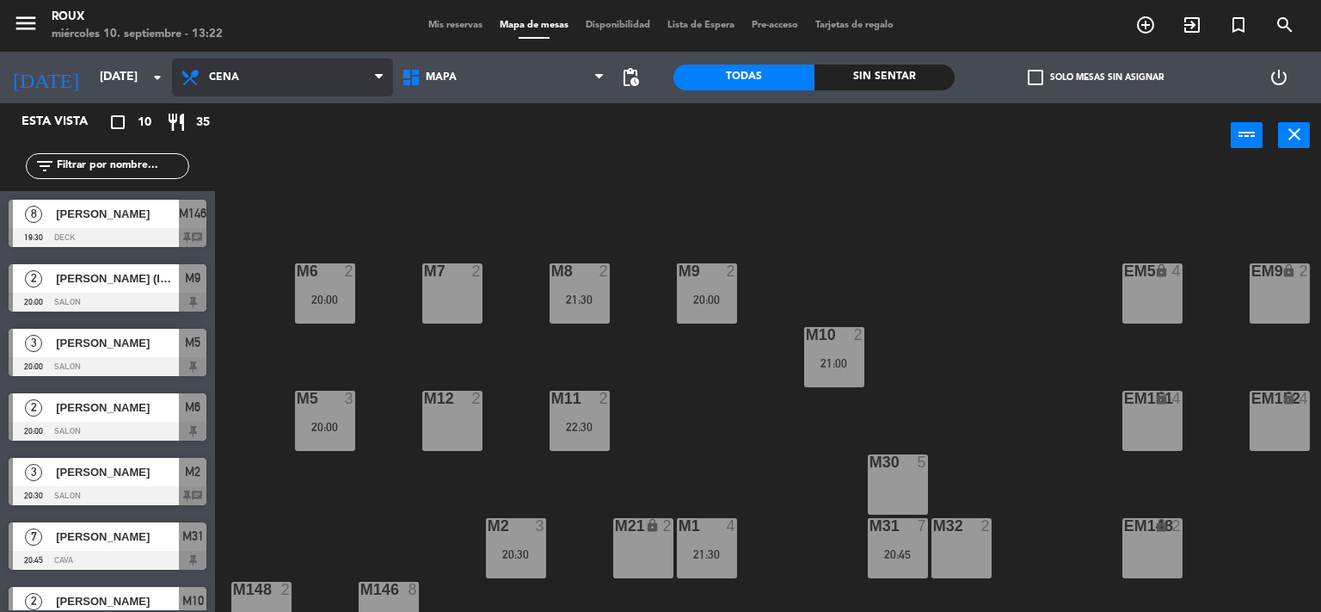
click at [213, 83] on span "Cena" at bounding box center [282, 77] width 221 height 38
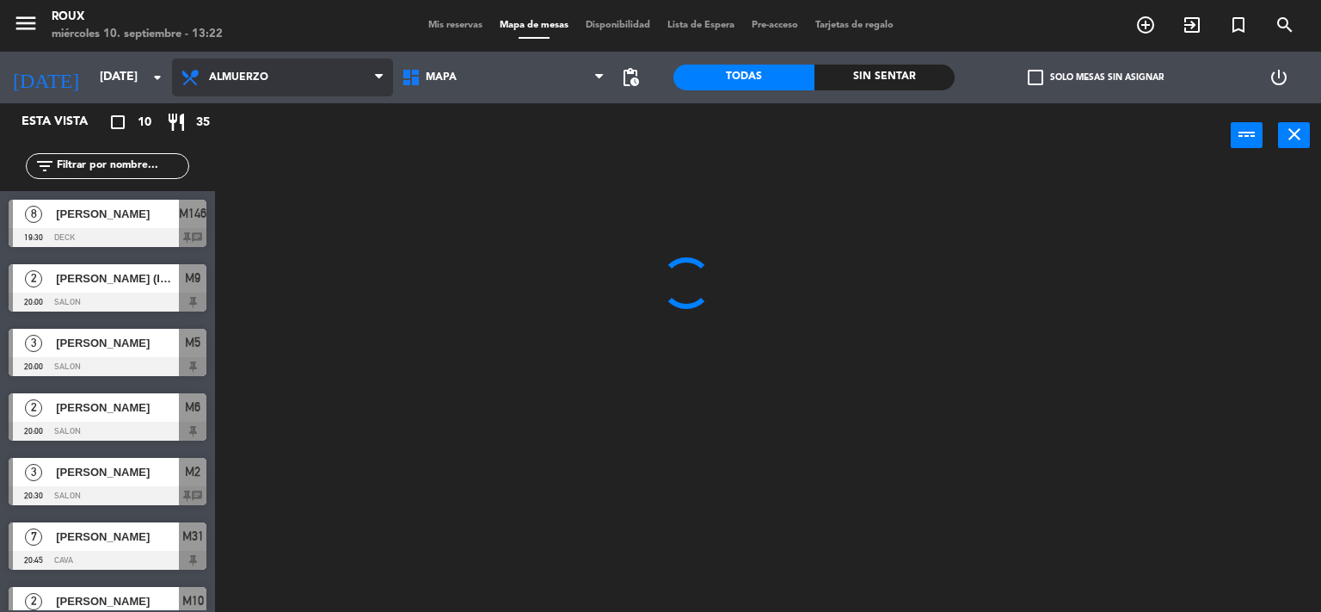
click at [248, 116] on ng-component "menu [PERSON_NAME] [DATE] 10. septiembre - 13:22 Mis reservas Mapa de mesas Dis…" at bounding box center [660, 306] width 1321 height 612
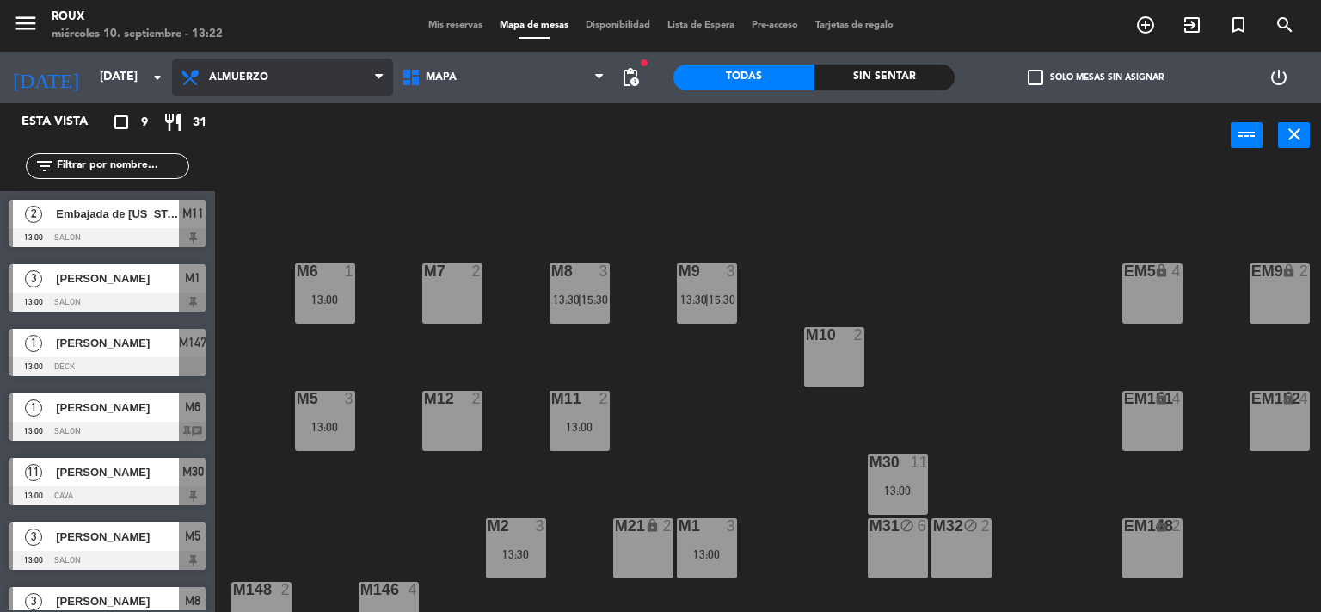
click at [264, 71] on span "Almuerzo" at bounding box center [238, 77] width 59 height 12
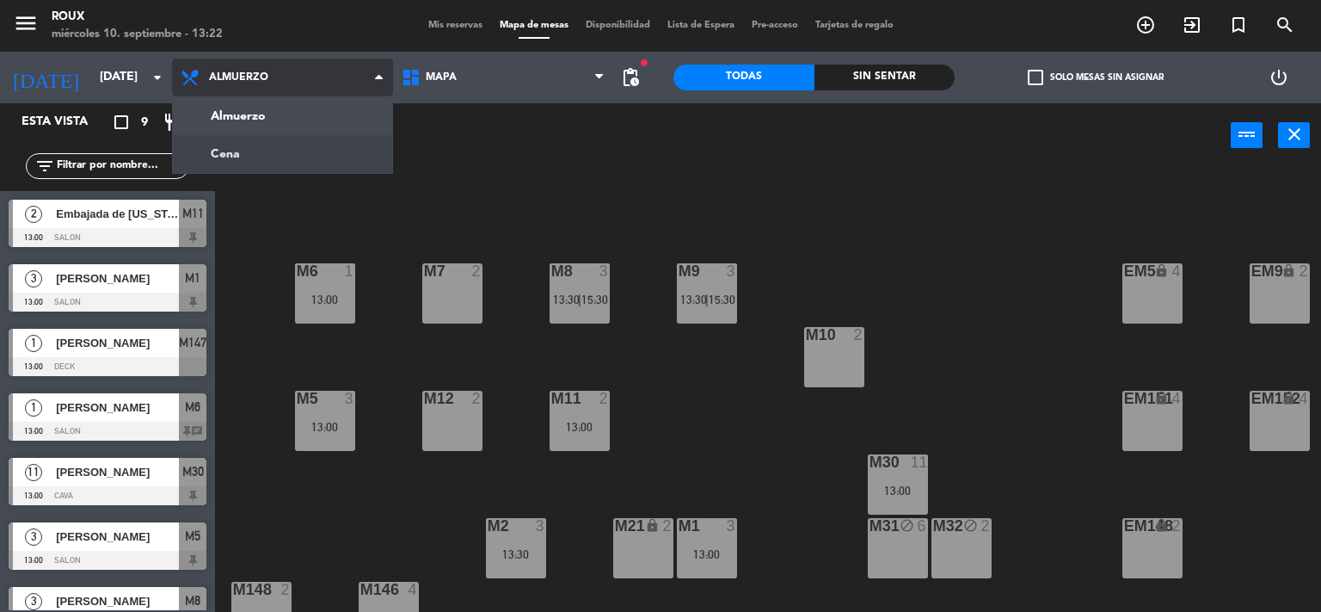
click at [236, 157] on ng-component "menu [PERSON_NAME] [DATE] 10. septiembre - 13:22 Mis reservas Mapa de mesas Dis…" at bounding box center [660, 306] width 1321 height 612
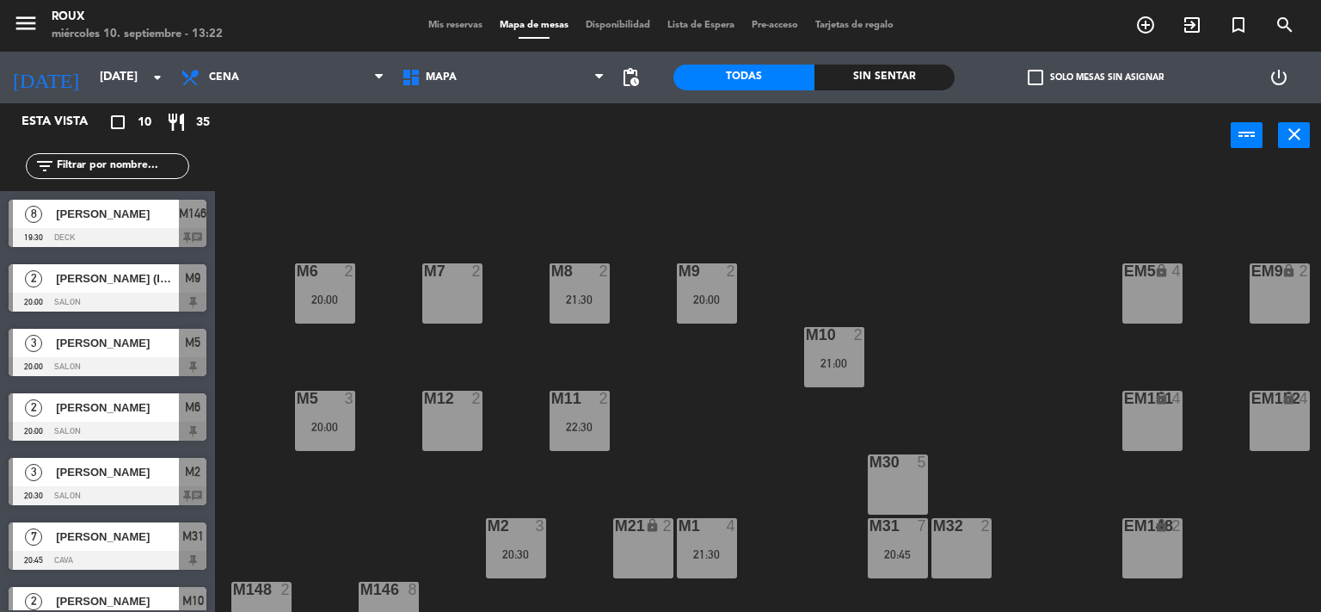
click at [897, 563] on div "M31 7 20:45" at bounding box center [898, 548] width 60 height 60
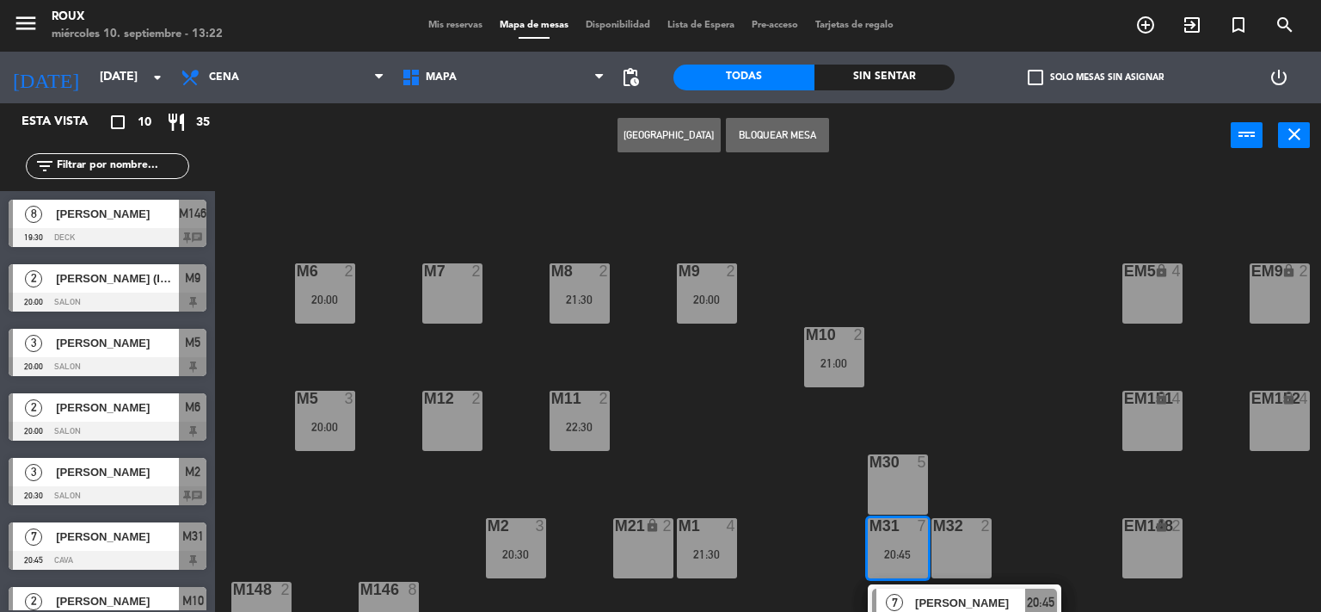
scroll to position [165, 0]
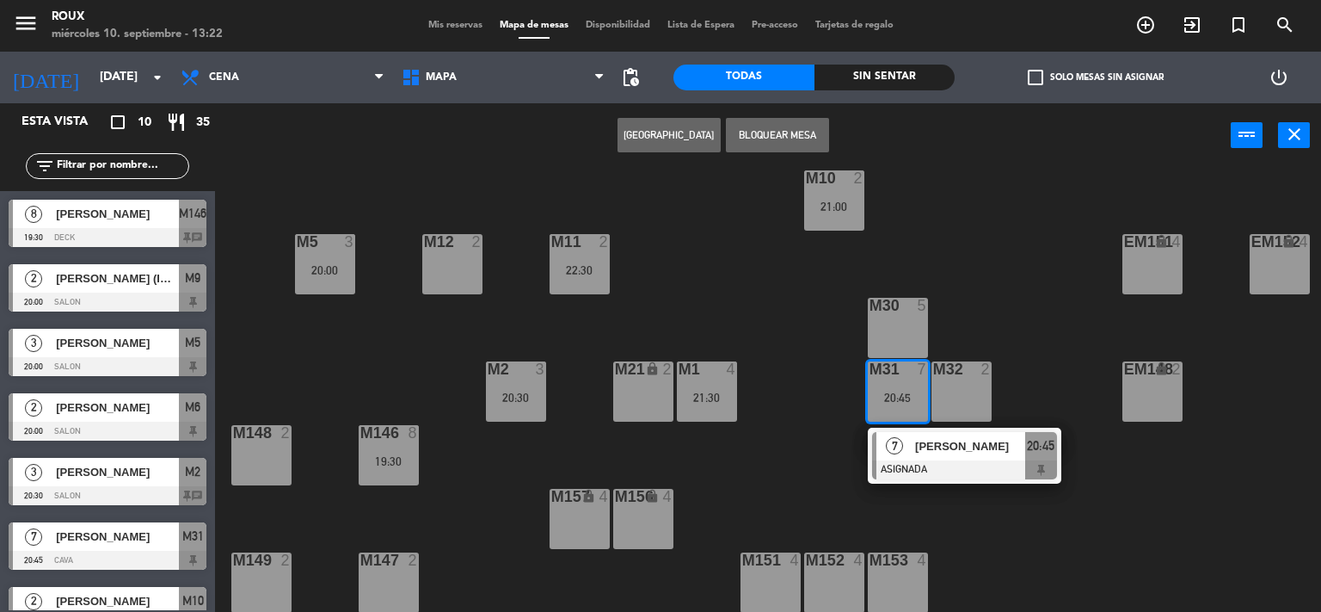
click at [993, 307] on div "M6 2 20:00 M7 2 M8 2 21:30 M9 2 20:00 EM9 lock 2 EM5 lock 4 EM1 lock 6 M10 2 21…" at bounding box center [774, 391] width 1093 height 444
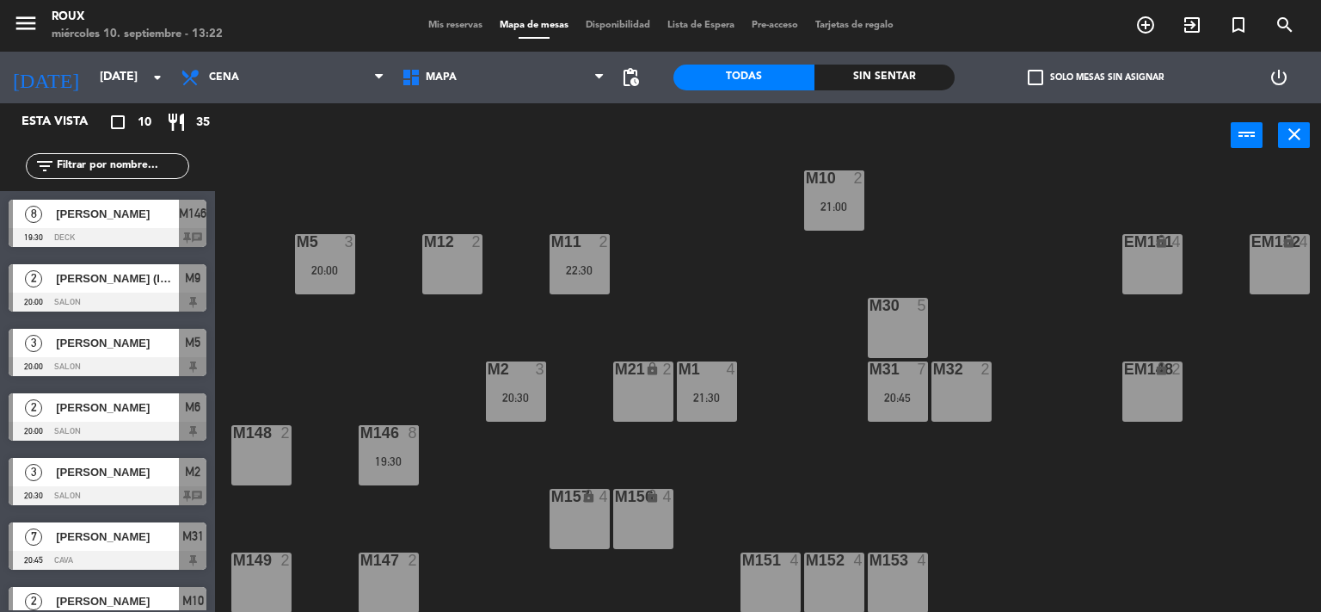
scroll to position [0, 0]
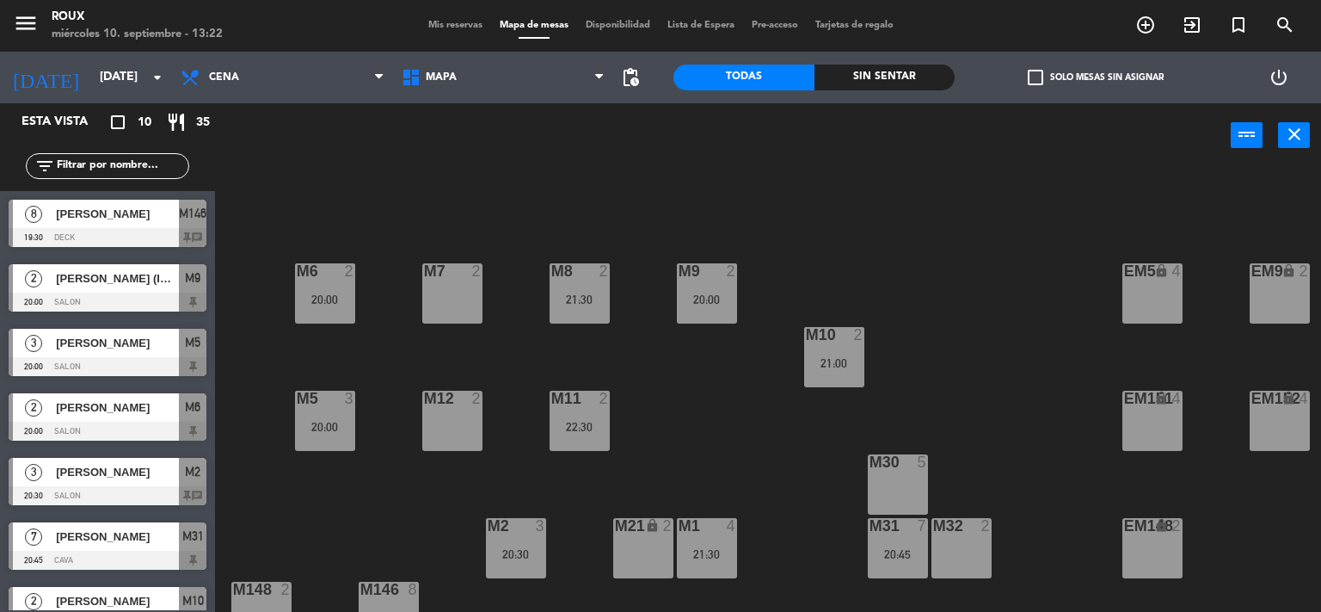
click at [686, 395] on div "M6 2 20:00 M7 2 M8 2 21:30 M9 2 20:00 EM9 lock 2 EM5 lock 4 EM1 lock 6 M10 2 21…" at bounding box center [774, 391] width 1093 height 444
click at [91, 71] on input "[DATE]" at bounding box center [172, 77] width 163 height 31
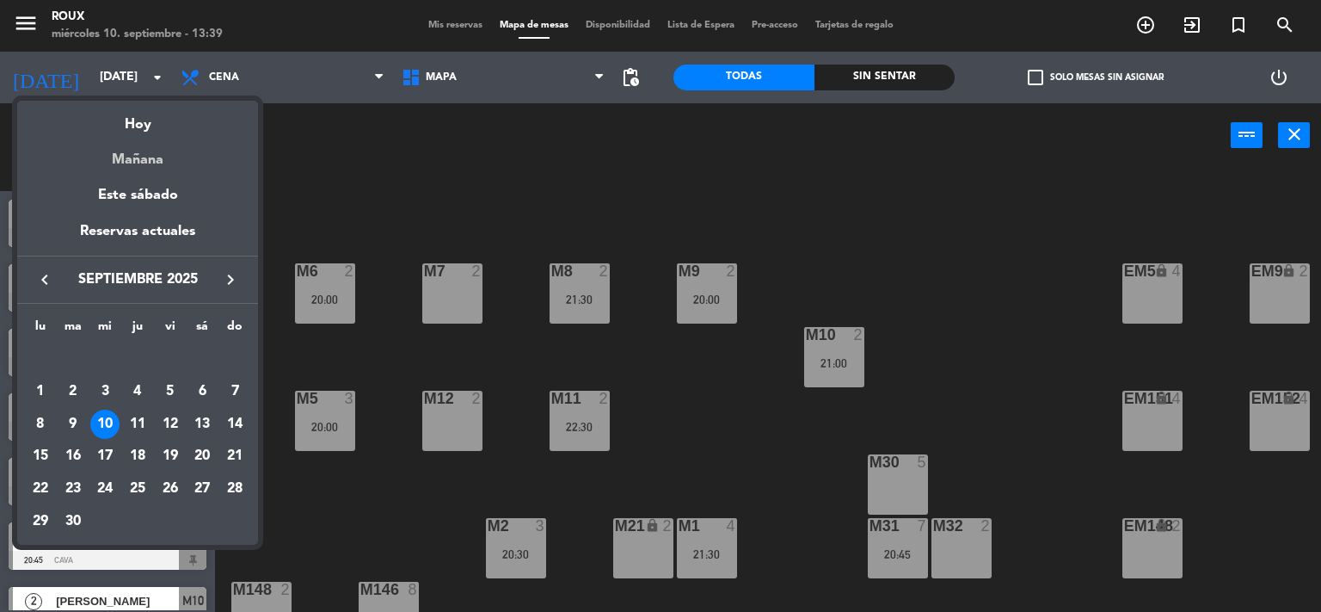
click at [150, 164] on div "Mañana" at bounding box center [137, 153] width 241 height 35
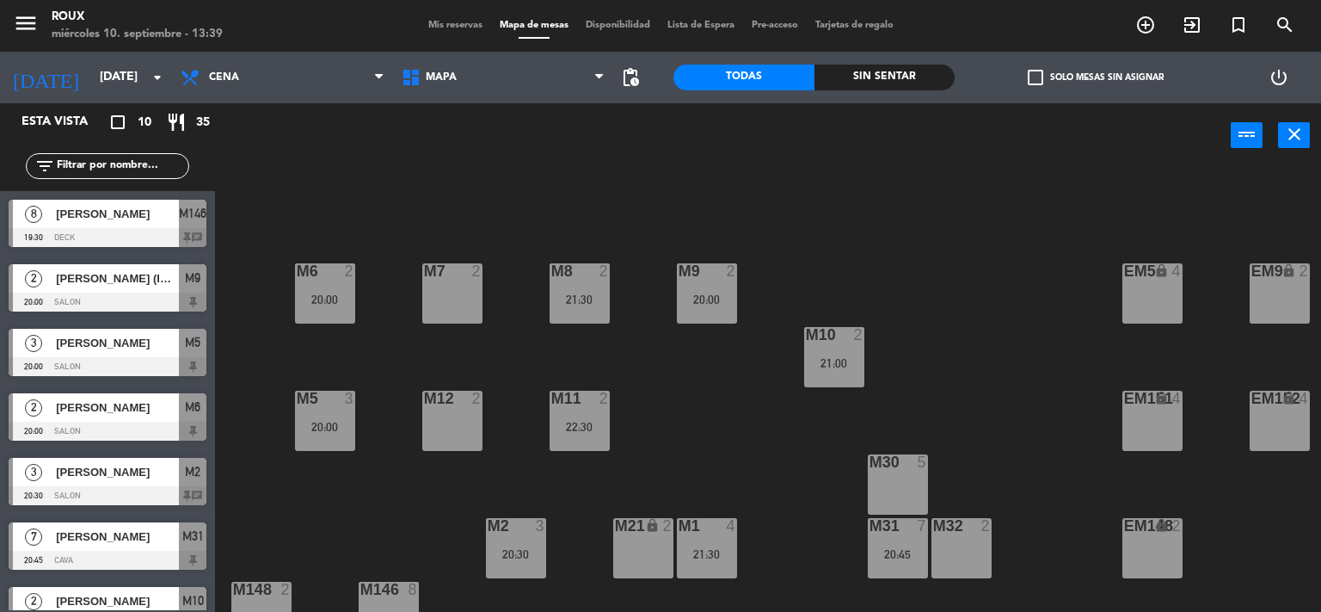
type input "[DEMOGRAPHIC_DATA][DATE]"
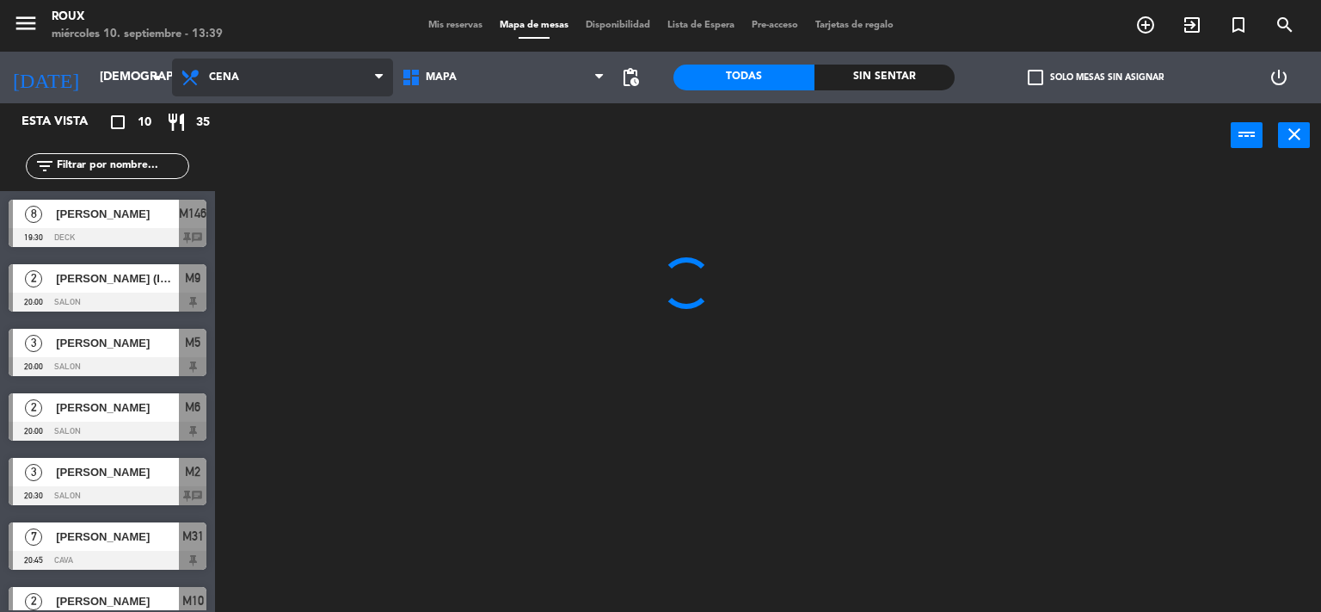
click at [257, 76] on span "Cena" at bounding box center [282, 77] width 221 height 38
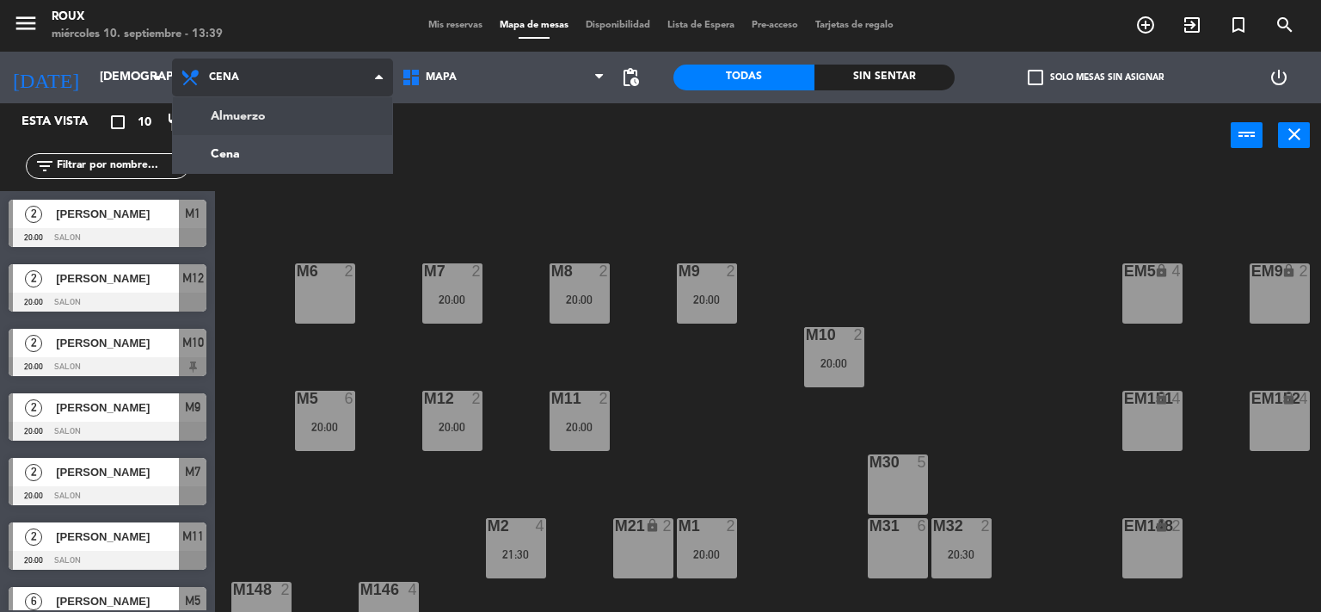
click at [258, 102] on ng-component "menu [PERSON_NAME] [DATE] 10. septiembre - 13:39 Mis reservas Mapa de mesas Dis…" at bounding box center [660, 306] width 1321 height 612
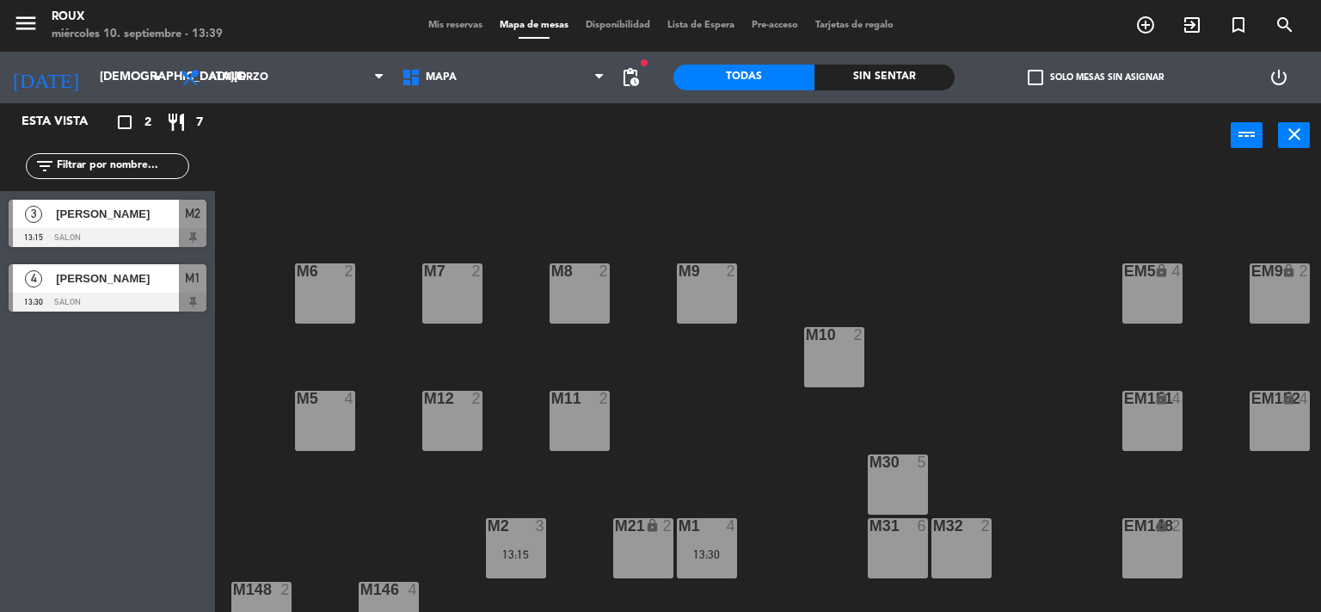
scroll to position [165, 0]
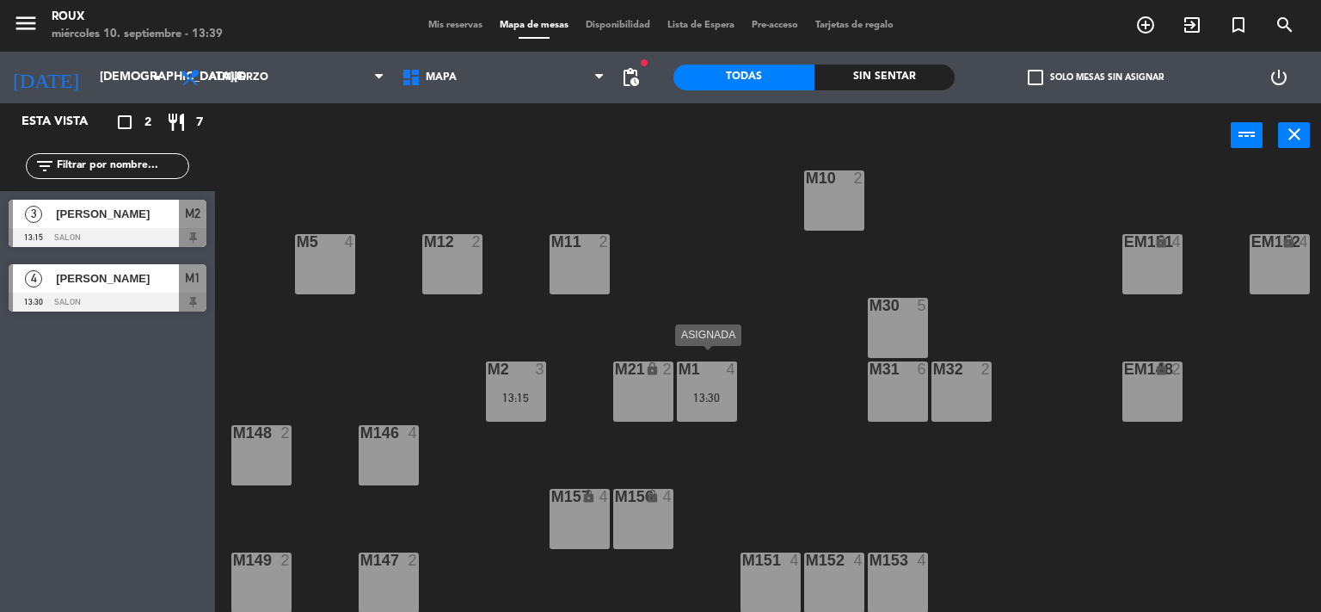
drag, startPoint x: 729, startPoint y: 388, endPoint x: 725, endPoint y: 374, distance: 14.4
click at [729, 391] on div "13:30" at bounding box center [707, 397] width 60 height 12
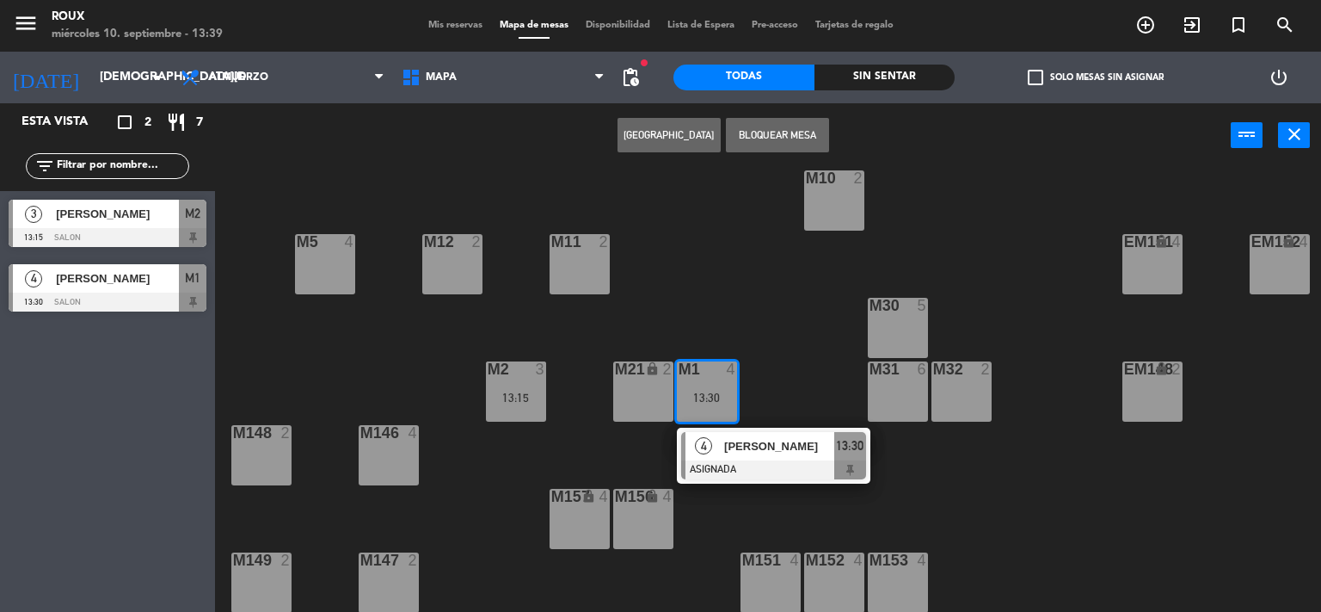
click at [722, 305] on div "M6 2 M7 2 M8 2 M9 2 EM9 lock 2 EM5 lock 4 EM1 lock 6 M10 2 M11 2 M12 2 M5 4 EM1…" at bounding box center [774, 391] width 1093 height 444
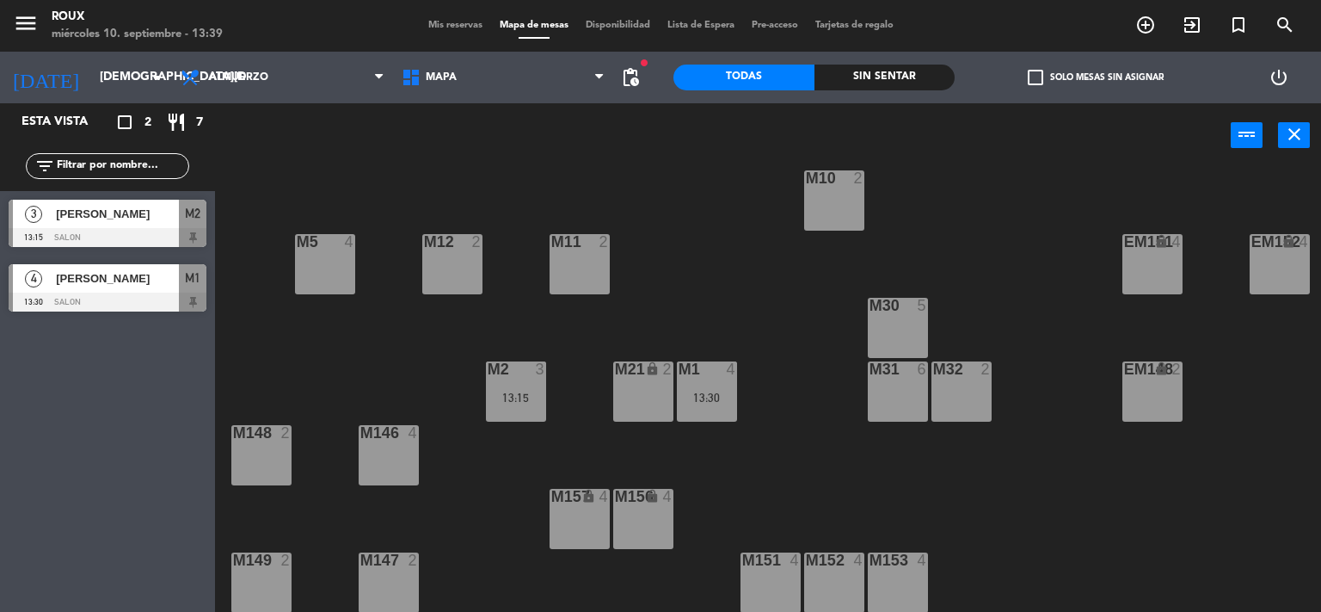
click at [507, 391] on div "13:15" at bounding box center [516, 397] width 60 height 12
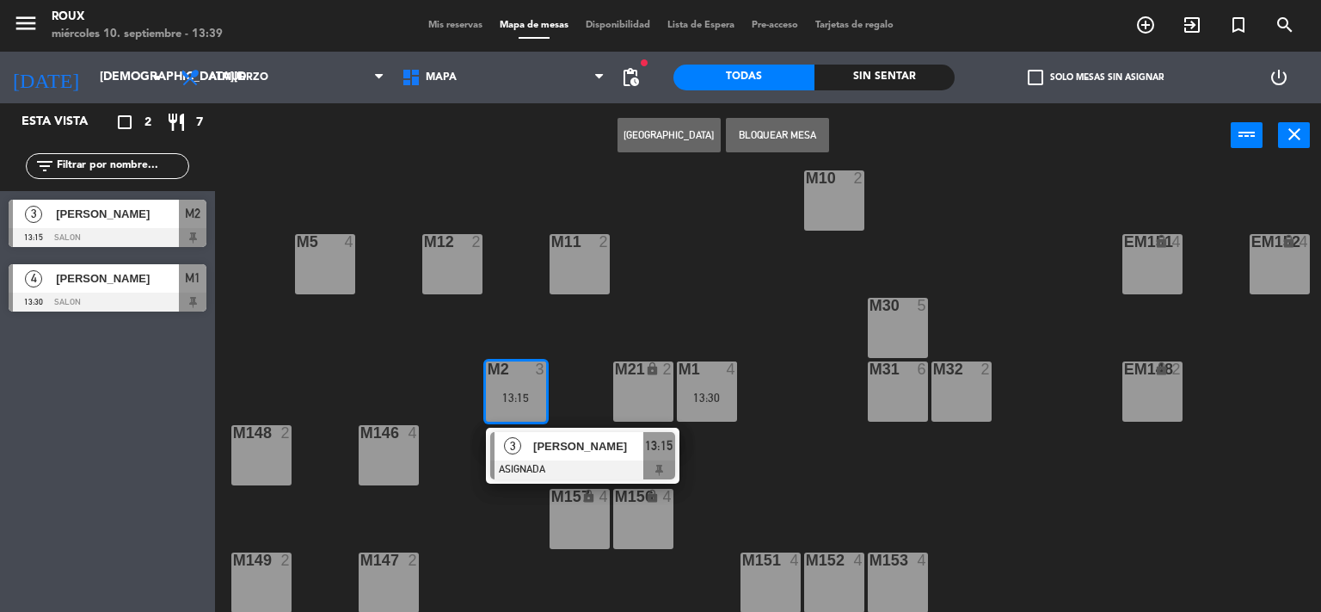
click at [623, 299] on div "M6 2 M7 2 M8 2 M9 2 EM9 lock 2 EM5 lock 4 EM1 lock 6 M10 2 M11 2 M12 2 M5 4 EM1…" at bounding box center [774, 391] width 1093 height 444
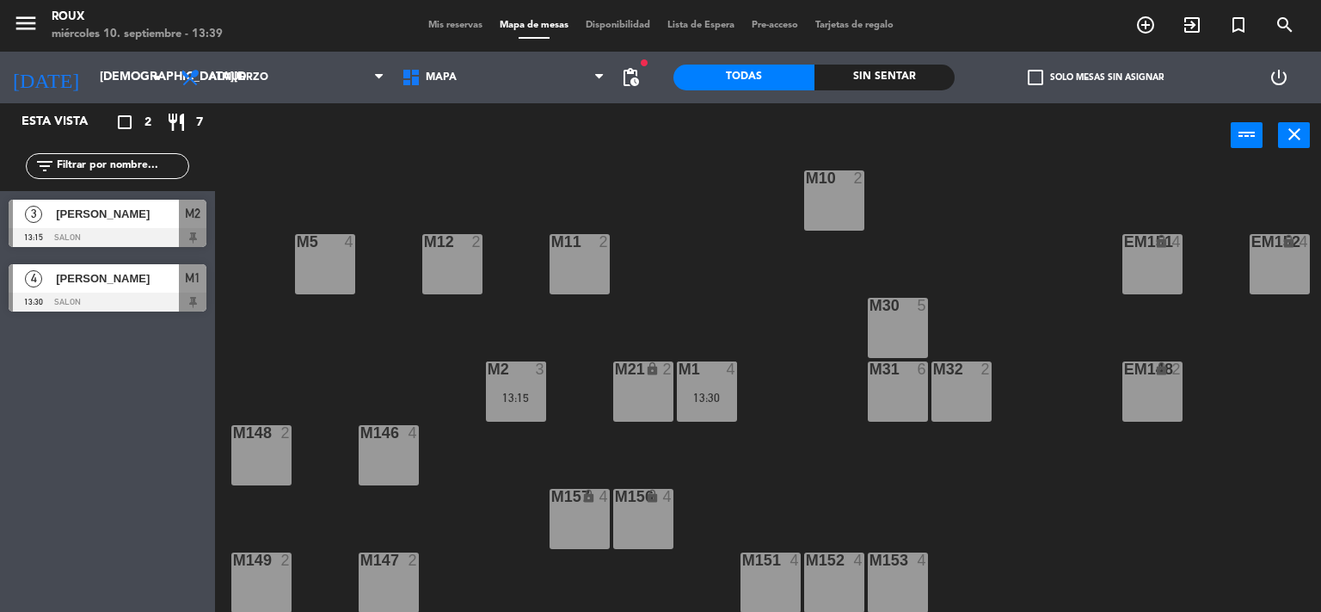
scroll to position [0, 0]
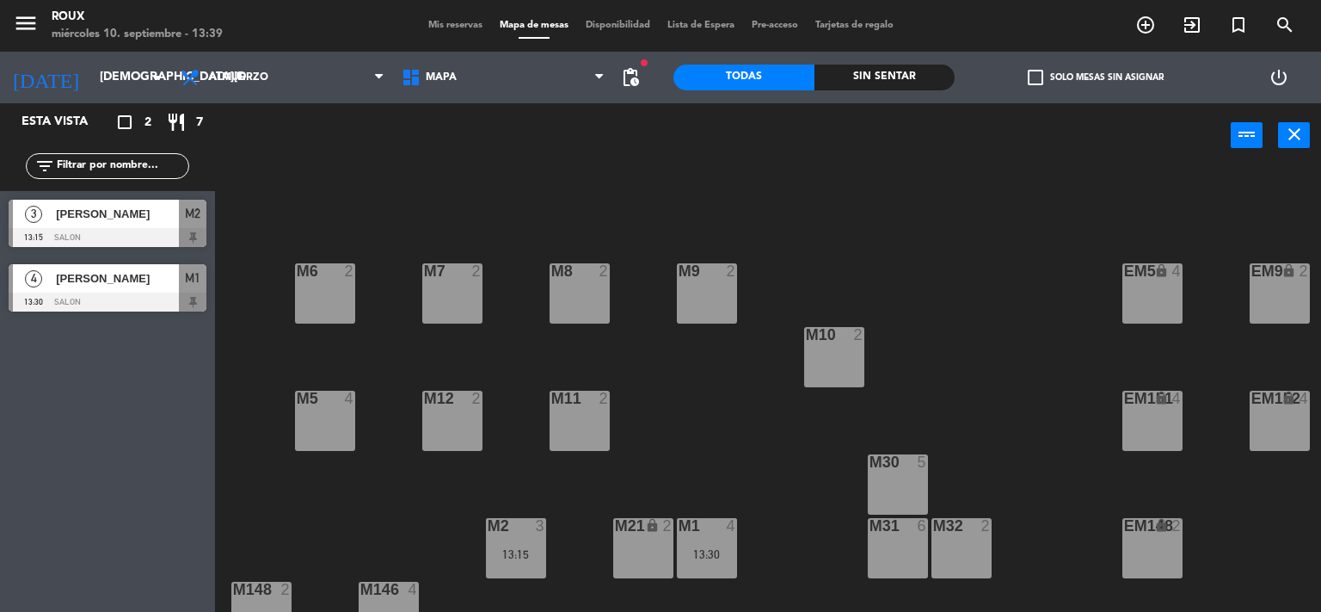
click at [489, 563] on div "M2 3 13:15" at bounding box center [516, 548] width 60 height 60
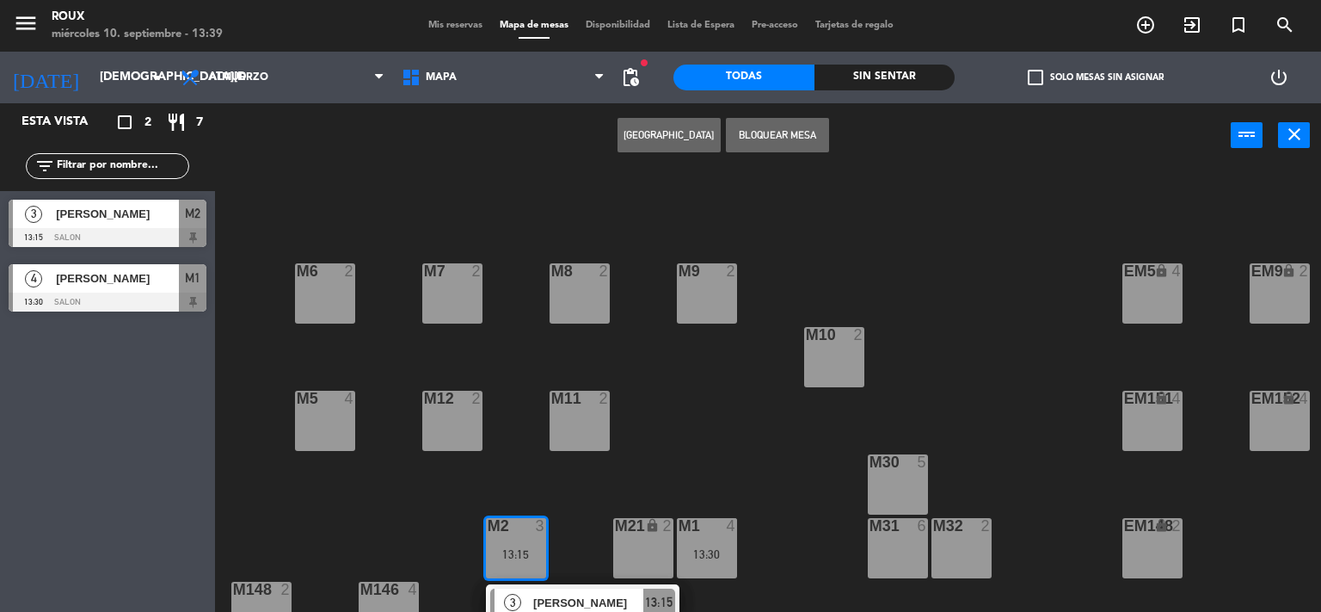
click at [316, 403] on div at bounding box center [325, 398] width 28 height 15
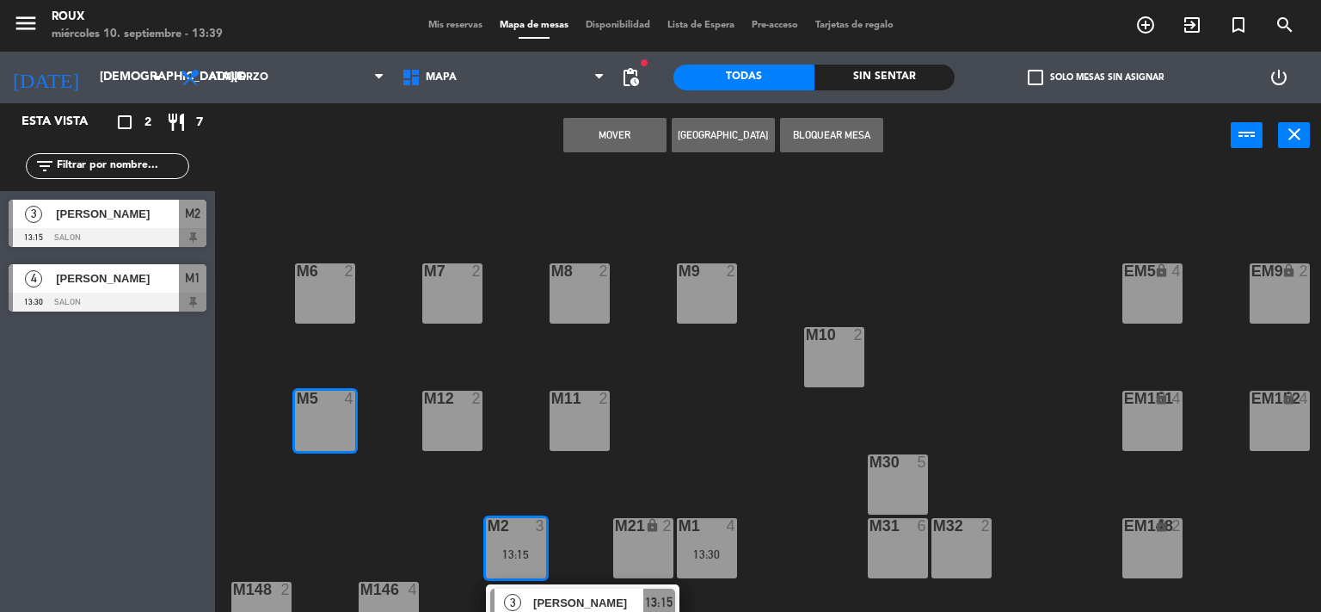
click at [620, 122] on button "Mover" at bounding box center [614, 135] width 103 height 34
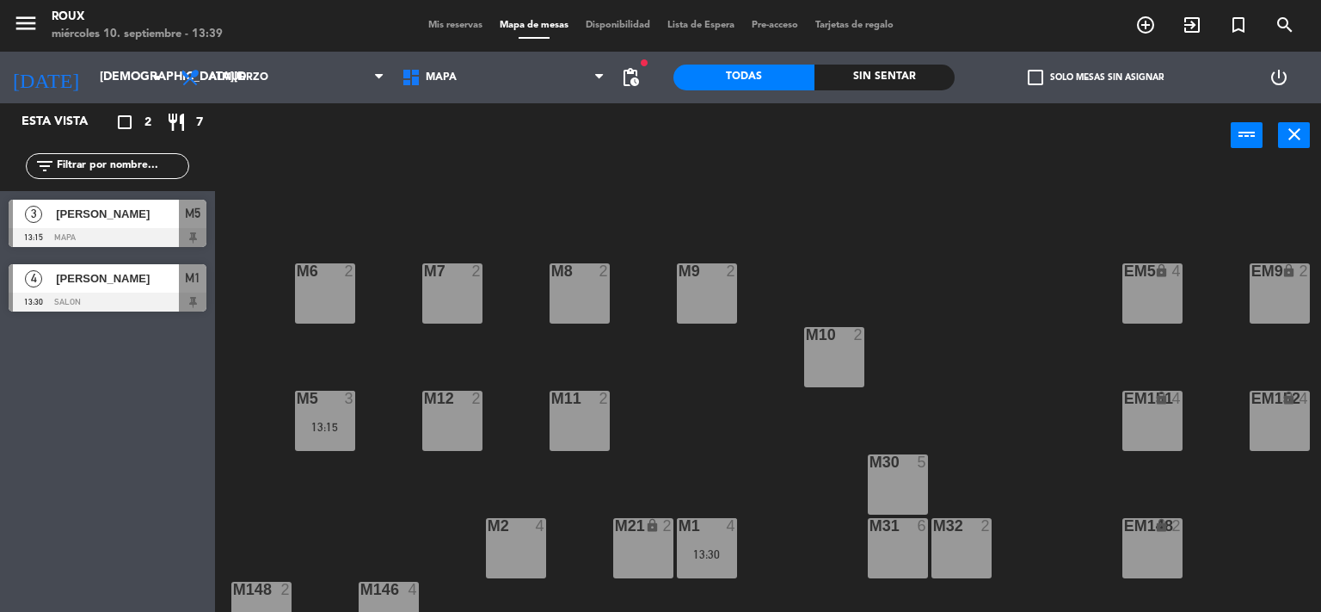
scroll to position [165, 0]
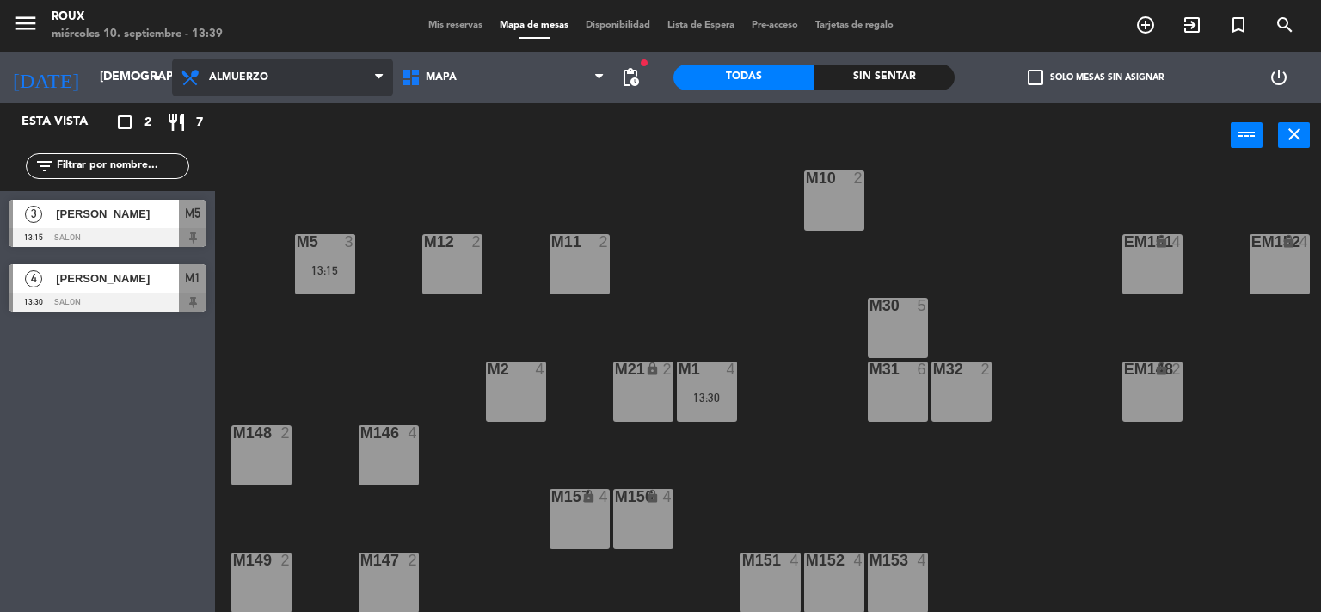
click at [253, 77] on span "Almuerzo" at bounding box center [238, 77] width 59 height 12
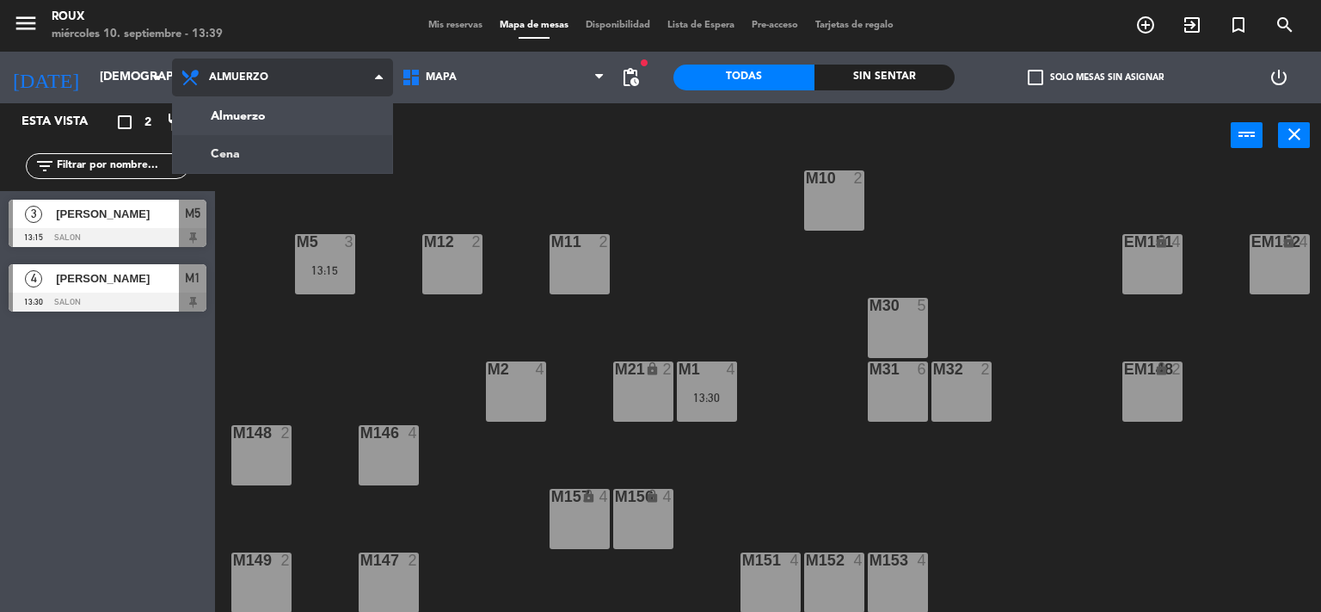
click at [264, 144] on ng-component "menu [PERSON_NAME] [DATE] 10. septiembre - 13:39 Mis reservas Mapa de mesas Dis…" at bounding box center [660, 306] width 1321 height 612
